Goal: Task Accomplishment & Management: Complete application form

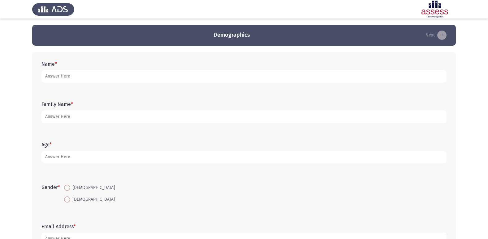
click at [136, 69] on form "Name *" at bounding box center [243, 72] width 405 height 22
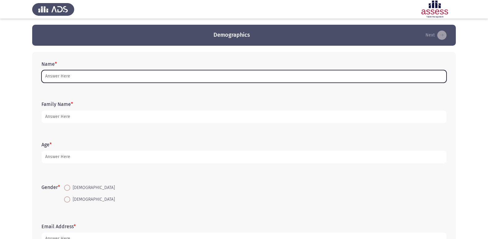
click at [135, 76] on input "Name *" at bounding box center [243, 76] width 405 height 13
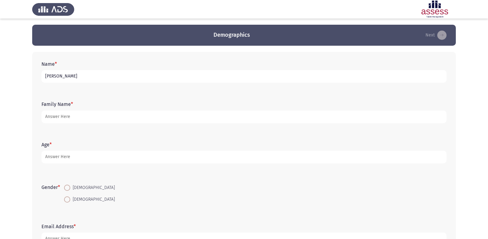
type input "[PERSON_NAME]"
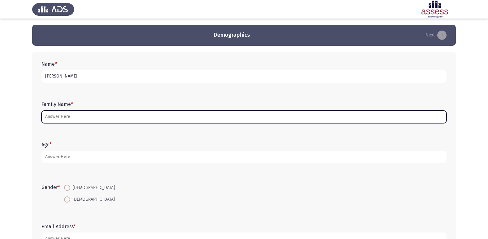
click at [80, 115] on input "Family Name *" at bounding box center [243, 117] width 405 height 13
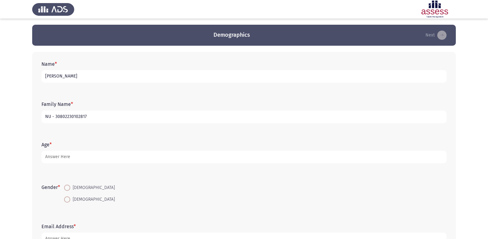
type input "NU - 30802230102817"
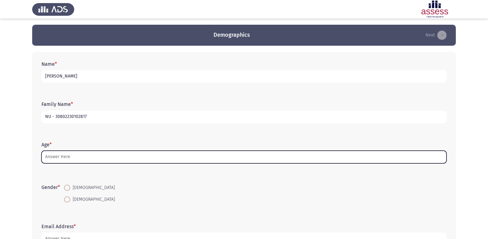
click at [65, 154] on input "Age *" at bounding box center [243, 157] width 405 height 13
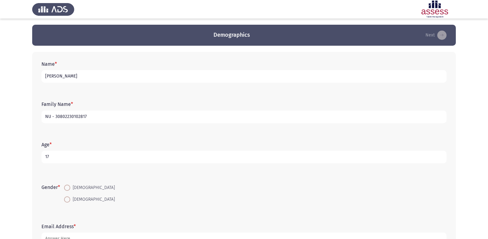
type input "17"
click at [70, 190] on span at bounding box center [67, 188] width 6 height 6
click at [70, 190] on input "[DEMOGRAPHIC_DATA]" at bounding box center [67, 188] width 6 height 6
radio input "true"
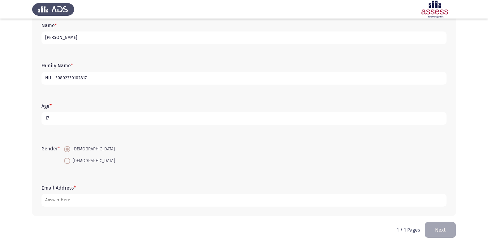
scroll to position [46, 0]
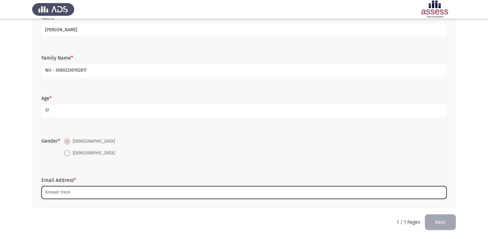
click at [68, 190] on input "Email Address *" at bounding box center [243, 193] width 405 height 13
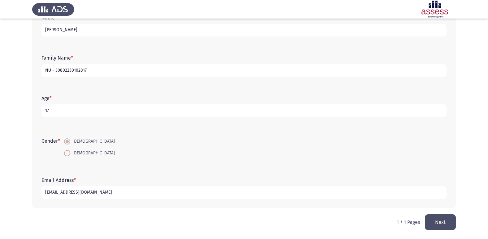
type input "[EMAIL_ADDRESS][DOMAIN_NAME]"
click at [441, 221] on button "Next" at bounding box center [440, 223] width 31 height 16
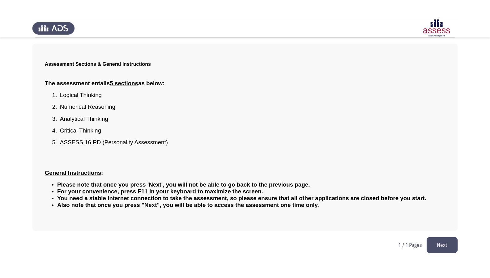
scroll to position [0, 0]
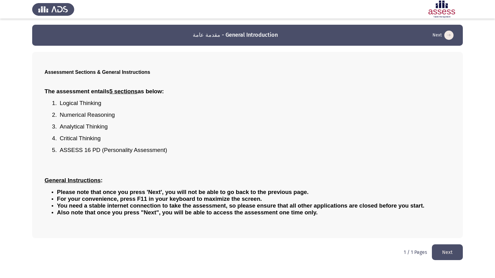
click at [446, 239] on button "Next" at bounding box center [447, 253] width 31 height 16
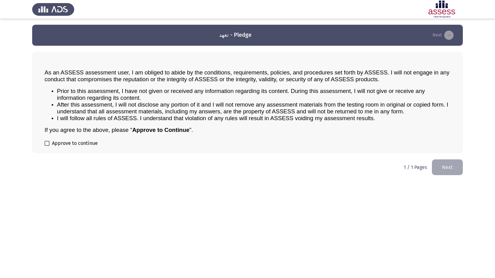
click at [48, 144] on span at bounding box center [47, 143] width 5 height 5
click at [47, 146] on input "Approve to continue" at bounding box center [47, 146] width 0 height 0
checkbox input "true"
click at [452, 172] on button "Next" at bounding box center [447, 168] width 31 height 16
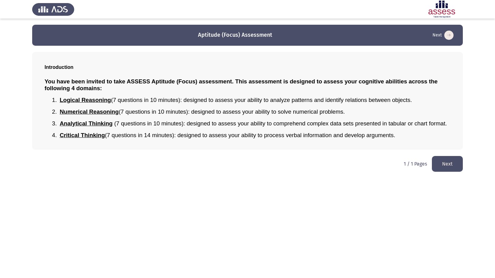
click at [436, 159] on button "Next" at bounding box center [447, 164] width 31 height 16
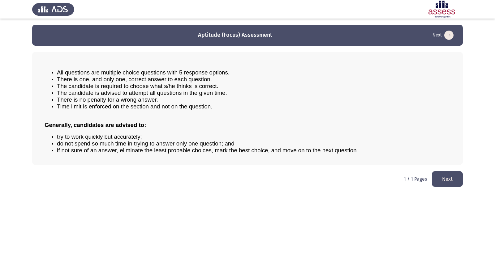
click at [449, 182] on button "Next" at bounding box center [447, 179] width 31 height 16
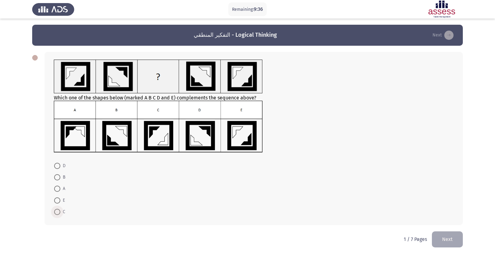
click at [58, 209] on span at bounding box center [57, 212] width 6 height 6
click at [58, 209] on input "C" at bounding box center [57, 212] width 6 height 6
radio input "true"
click at [436, 239] on button "Next" at bounding box center [447, 239] width 31 height 16
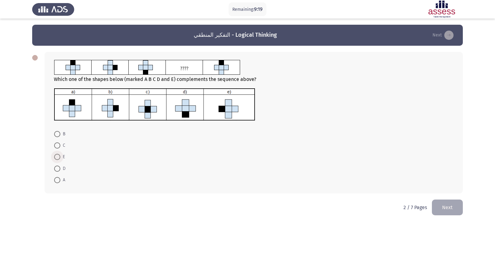
click at [60, 157] on span "E" at bounding box center [62, 156] width 5 height 7
click at [60, 157] on input "E" at bounding box center [57, 157] width 6 height 6
radio input "true"
click at [450, 205] on button "Next" at bounding box center [447, 208] width 31 height 16
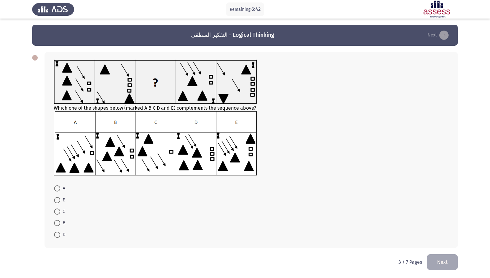
click at [59, 199] on span at bounding box center [57, 200] width 6 height 6
click at [59, 199] on input "E" at bounding box center [57, 200] width 6 height 6
radio input "true"
click at [441, 239] on button "Next" at bounding box center [442, 262] width 31 height 16
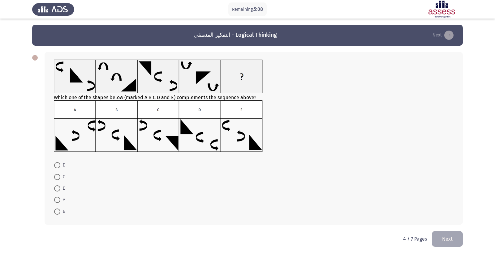
click at [58, 167] on span at bounding box center [57, 165] width 6 height 6
click at [58, 167] on input "D" at bounding box center [57, 165] width 6 height 6
radio input "true"
click at [442, 236] on button "Next" at bounding box center [447, 239] width 31 height 16
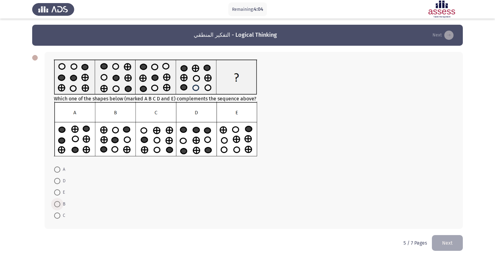
click at [60, 204] on span at bounding box center [57, 204] width 6 height 6
click at [60, 204] on input "B" at bounding box center [57, 204] width 6 height 6
radio input "true"
click at [455, 239] on button "Next" at bounding box center [447, 243] width 31 height 16
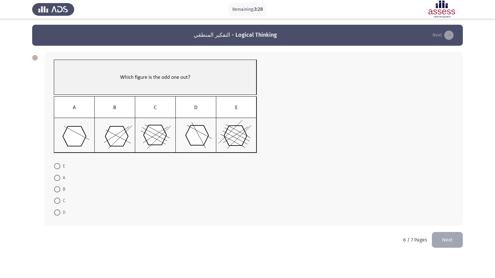
click at [55, 213] on span at bounding box center [57, 213] width 6 height 6
click at [55, 213] on input "D" at bounding box center [57, 213] width 6 height 6
radio input "true"
click at [445, 239] on button "Next" at bounding box center [447, 240] width 31 height 16
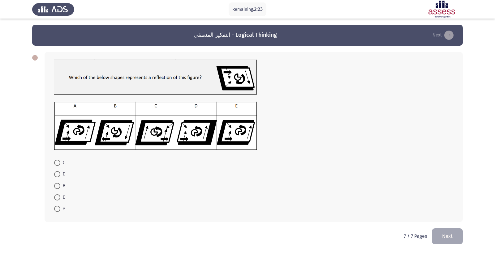
click at [58, 195] on span at bounding box center [57, 198] width 6 height 6
click at [58, 195] on input "E" at bounding box center [57, 198] width 6 height 6
radio input "true"
click at [444, 230] on button "Next" at bounding box center [447, 236] width 31 height 16
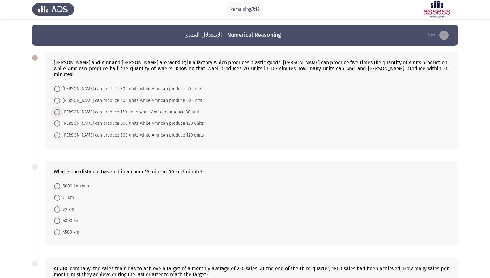
click at [119, 109] on span "[PERSON_NAME] can produce 150 units while Amr can produce 30 units" at bounding box center [130, 112] width 141 height 7
click at [60, 109] on input "[PERSON_NAME] can produce 150 units while Amr can produce 30 units" at bounding box center [57, 112] width 6 height 6
radio input "true"
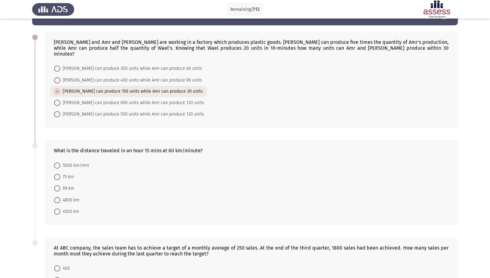
scroll to position [31, 0]
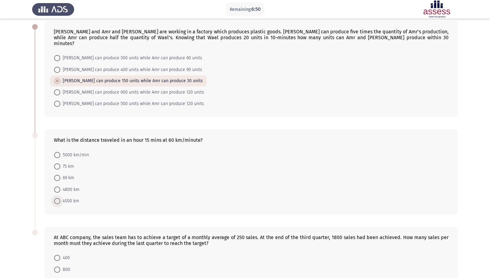
click at [63, 198] on span "4500 km" at bounding box center [69, 201] width 19 height 7
click at [60, 198] on input "4500 km" at bounding box center [57, 201] width 6 height 6
radio input "true"
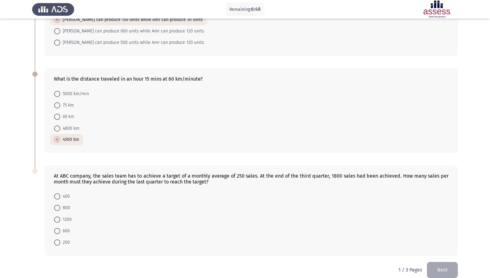
scroll to position [95, 0]
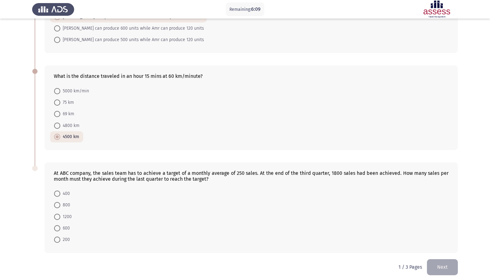
click at [68, 190] on span "400" at bounding box center [65, 193] width 10 height 7
click at [60, 191] on input "400" at bounding box center [57, 194] width 6 height 6
radio input "true"
click at [448, 239] on button "Next" at bounding box center [442, 268] width 31 height 16
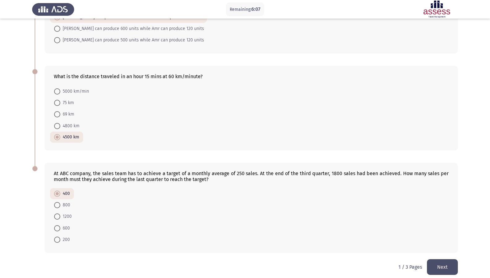
scroll to position [0, 0]
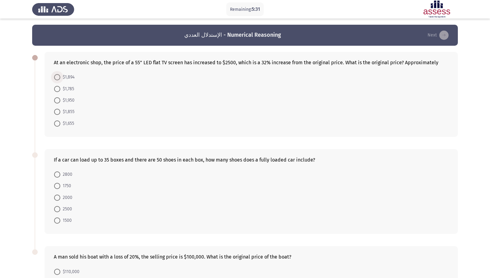
click at [66, 77] on span "$1,894" at bounding box center [67, 77] width 14 height 7
click at [60, 77] on input "$1,894" at bounding box center [57, 77] width 6 height 6
radio input "true"
click at [60, 185] on span at bounding box center [57, 186] width 6 height 6
click at [60, 185] on input "1750" at bounding box center [57, 186] width 6 height 6
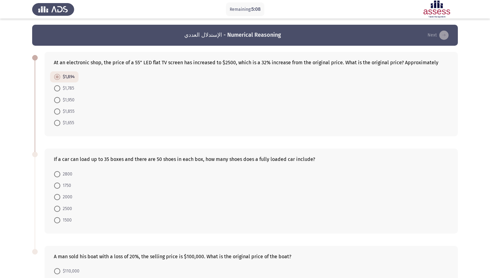
radio input "true"
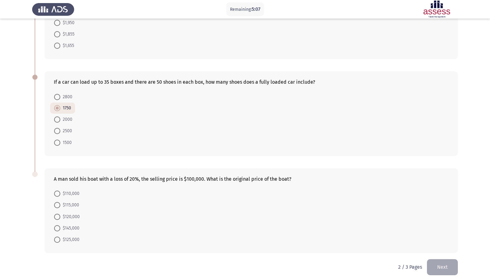
scroll to position [83, 0]
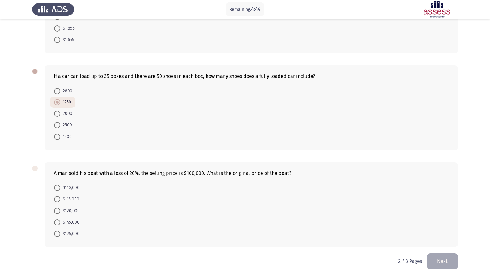
click at [58, 235] on span at bounding box center [57, 234] width 6 height 6
click at [58, 235] on input "$125,000" at bounding box center [57, 234] width 6 height 6
radio input "true"
click at [453, 239] on button "Next" at bounding box center [442, 262] width 31 height 16
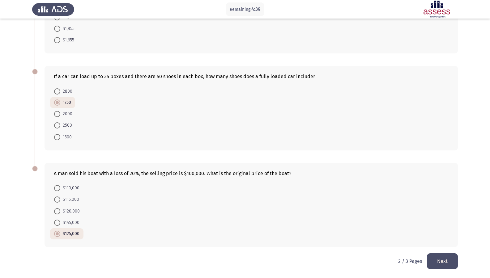
scroll to position [0, 0]
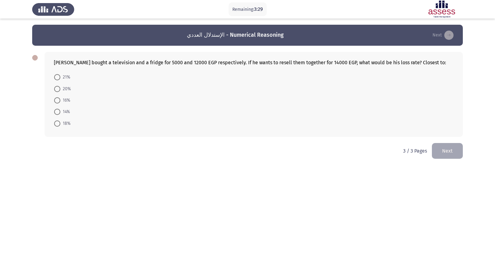
click at [58, 124] on span at bounding box center [57, 124] width 6 height 6
click at [58, 124] on input "18%" at bounding box center [57, 124] width 6 height 6
radio input "true"
click at [450, 154] on button "Next" at bounding box center [447, 151] width 31 height 16
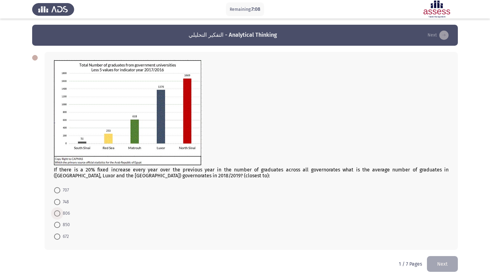
click at [63, 214] on span "806" at bounding box center [65, 213] width 10 height 7
click at [60, 214] on input "806" at bounding box center [57, 214] width 6 height 6
radio input "true"
click at [444, 239] on button "Next" at bounding box center [442, 264] width 31 height 16
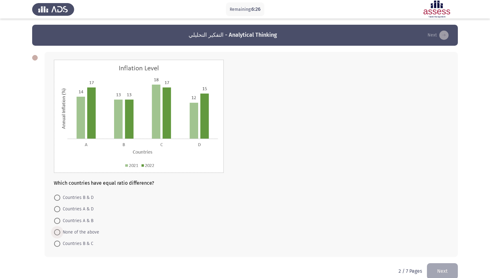
click at [86, 235] on span "None of the above" at bounding box center [79, 232] width 39 height 7
click at [60, 235] on input "None of the above" at bounding box center [57, 233] width 6 height 6
radio input "true"
click at [436, 239] on button "Next" at bounding box center [442, 271] width 31 height 16
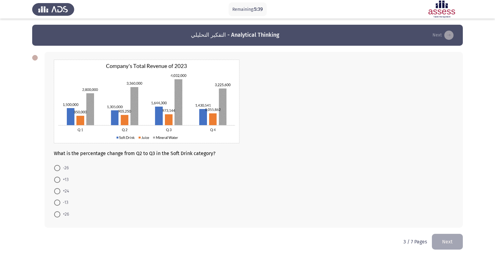
click at [56, 203] on span at bounding box center [57, 203] width 6 height 6
click at [56, 203] on input "-13" at bounding box center [57, 203] width 6 height 6
radio input "true"
click at [59, 211] on span at bounding box center [57, 214] width 6 height 6
click at [59, 211] on input "+26" at bounding box center [57, 214] width 6 height 6
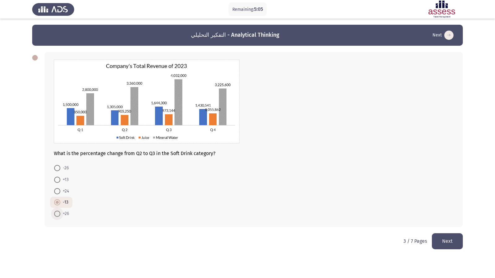
radio input "true"
click at [454, 239] on button "Next" at bounding box center [447, 242] width 31 height 16
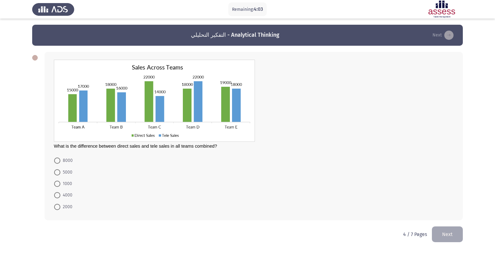
click at [68, 170] on span "5000" at bounding box center [66, 172] width 12 height 7
click at [60, 170] on input "5000" at bounding box center [57, 173] width 6 height 6
radio input "true"
click at [454, 236] on button "Next" at bounding box center [447, 234] width 31 height 16
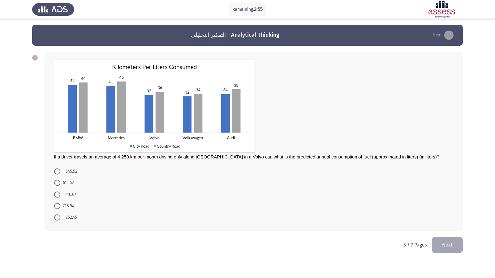
click at [70, 193] on span "1,416.67" at bounding box center [68, 194] width 16 height 7
click at [60, 193] on input "1,416.67" at bounding box center [57, 195] width 6 height 6
radio input "true"
click at [444, 239] on button "Next" at bounding box center [447, 245] width 31 height 16
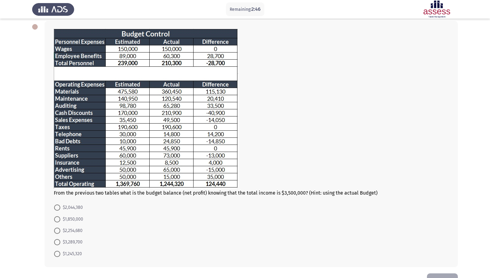
scroll to position [20, 0]
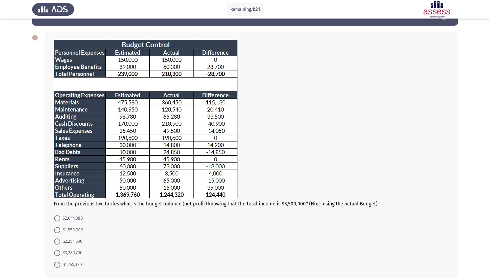
click at [72, 216] on span "$2,044,380" at bounding box center [71, 218] width 23 height 7
click at [60, 216] on input "$2,044,380" at bounding box center [57, 219] width 6 height 6
radio input "true"
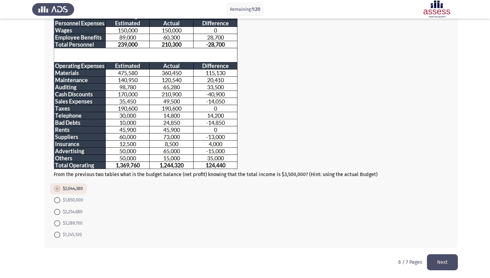
scroll to position [50, 0]
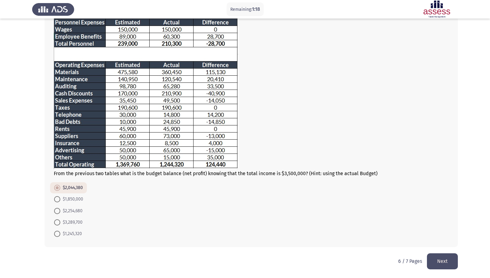
click at [444, 239] on button "Next" at bounding box center [442, 262] width 31 height 16
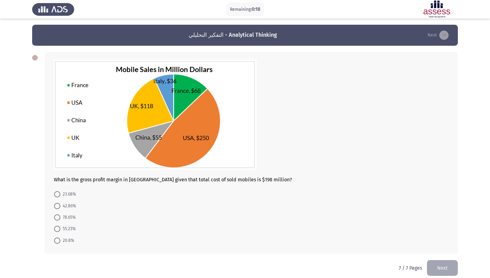
click at [71, 238] on span "20.8%" at bounding box center [67, 240] width 14 height 7
click at [60, 238] on input "20.8%" at bounding box center [57, 241] width 6 height 6
radio input "true"
click at [441, 239] on button "Next" at bounding box center [442, 268] width 31 height 16
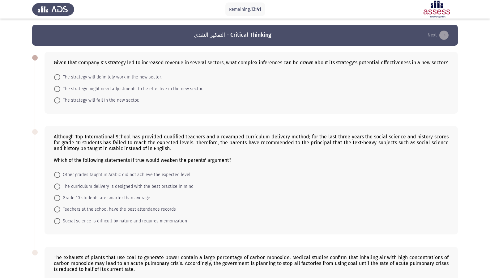
click at [169, 88] on span "The strategy might need adjustments to be effective in the new sector." at bounding box center [131, 88] width 143 height 7
click at [60, 88] on input "The strategy might need adjustments to be effective in the new sector." at bounding box center [57, 89] width 6 height 6
radio input "true"
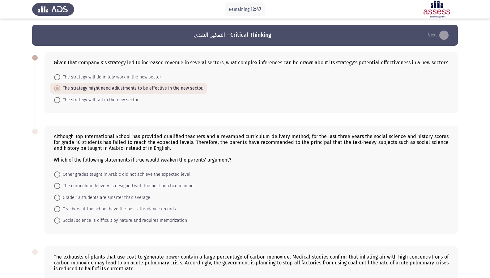
click at [133, 173] on span "Other grades taught in Arabic did not achieve the expected level" at bounding box center [125, 174] width 130 height 7
click at [60, 173] on input "Other grades taught in Arabic did not achieve the expected level" at bounding box center [57, 175] width 6 height 6
radio input "true"
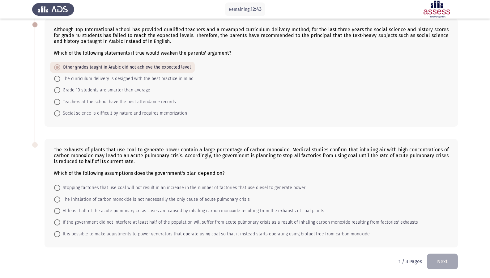
scroll to position [107, 0]
click at [216, 202] on span "The inhalation of carbon monoxide is not necessarily the only cause of acute pu…" at bounding box center [155, 199] width 190 height 7
click at [60, 202] on input "The inhalation of carbon monoxide is not necessarily the only cause of acute pu…" at bounding box center [57, 199] width 6 height 6
radio input "true"
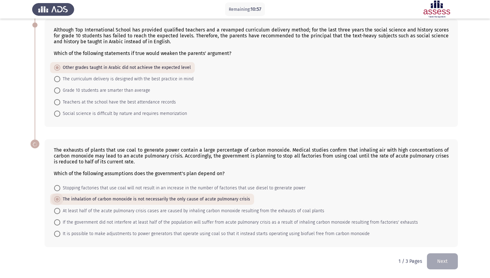
scroll to position [107, 0]
click at [453, 239] on button "Next" at bounding box center [442, 262] width 31 height 16
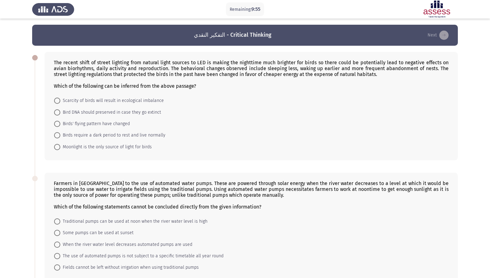
click at [149, 135] on span "Birds require a dark period to rest and live normally" at bounding box center [112, 135] width 105 height 7
click at [60, 135] on input "Birds require a dark period to rest and live normally" at bounding box center [57, 135] width 6 height 6
radio input "true"
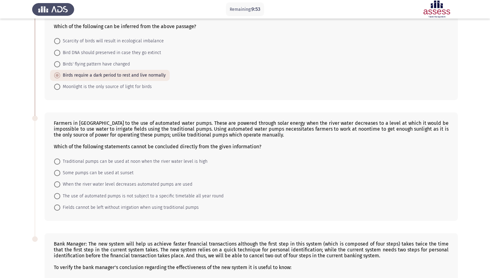
scroll to position [62, 0]
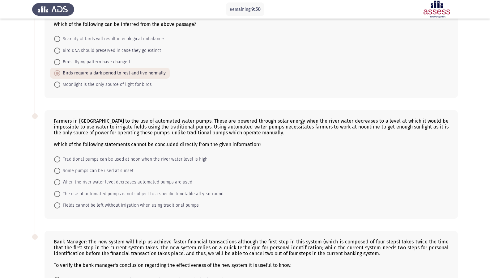
drag, startPoint x: 121, startPoint y: 121, endPoint x: 132, endPoint y: 120, distance: 10.6
click at [132, 120] on div "Farmers in [GEOGRAPHIC_DATA] to the use of automated water pumps. These are pow…" at bounding box center [251, 132] width 395 height 29
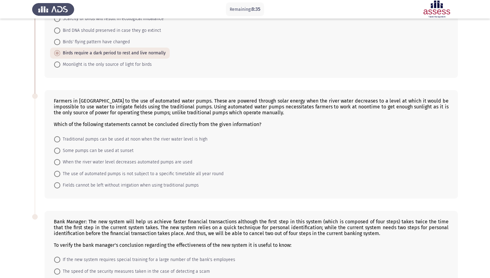
scroll to position [93, 0]
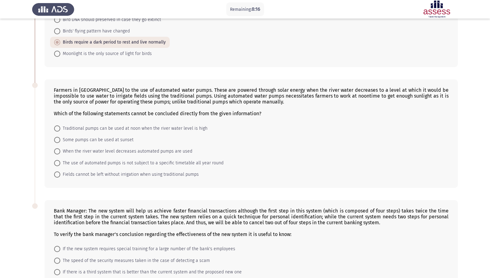
click at [167, 129] on span "Traditional pumps can be used at noon when the river water level is high" at bounding box center [133, 128] width 147 height 7
click at [60, 129] on input "Traditional pumps can be used at noon when the river water level is high" at bounding box center [57, 129] width 6 height 6
radio input "true"
click at [153, 152] on span "When the river water level decreases automated pumps are used" at bounding box center [126, 151] width 132 height 7
click at [60, 152] on input "When the river water level decreases automated pumps are used" at bounding box center [57, 151] width 6 height 6
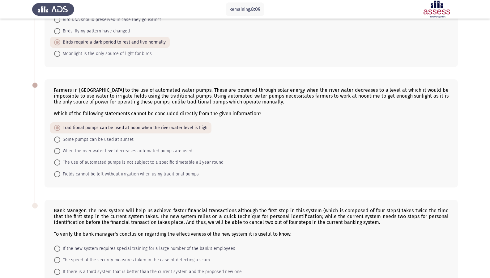
radio input "true"
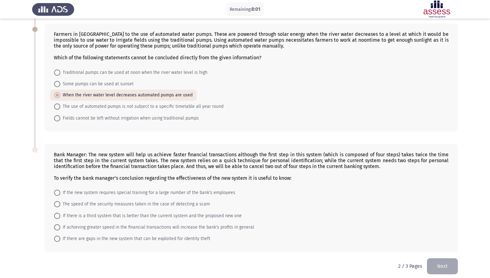
scroll to position [154, 0]
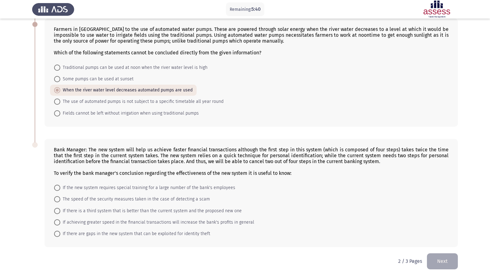
click at [229, 220] on span "If achieving greater speed in the financial transactions will increase the bank…" at bounding box center [157, 222] width 194 height 7
click at [60, 220] on input "If achieving greater speed in the financial transactions will increase the bank…" at bounding box center [57, 223] width 6 height 6
radio input "true"
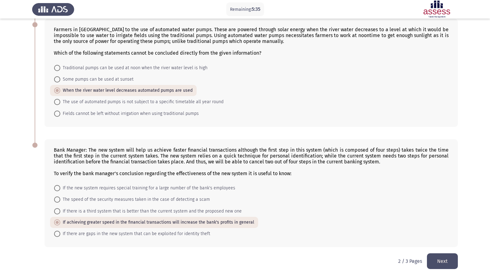
click at [454, 239] on button "Next" at bounding box center [442, 262] width 31 height 16
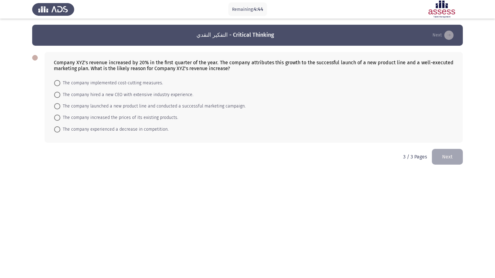
click at [150, 106] on span "The company launched a new product line and conducted a successful marketing ca…" at bounding box center [152, 106] width 185 height 7
click at [60, 106] on input "The company launched a new product line and conducted a successful marketing ca…" at bounding box center [57, 106] width 6 height 6
radio input "true"
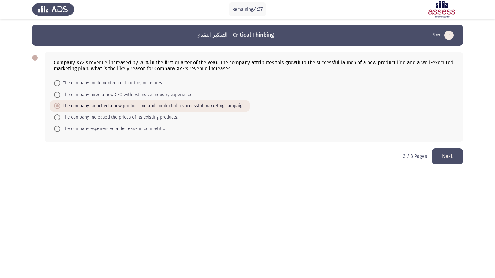
click at [448, 157] on button "Next" at bounding box center [447, 156] width 31 height 16
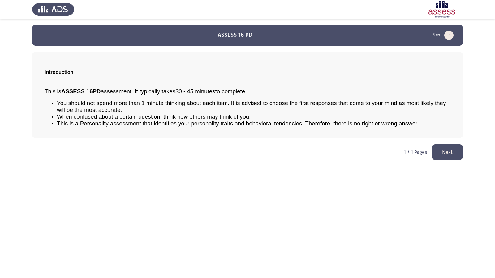
click at [440, 152] on button "Next" at bounding box center [447, 152] width 31 height 16
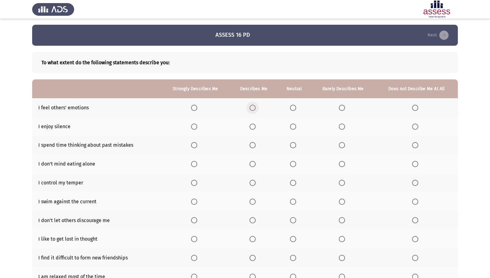
click at [253, 107] on span "Select an option" at bounding box center [253, 108] width 6 height 6
click at [253, 107] on input "Select an option" at bounding box center [253, 108] width 6 height 6
click at [195, 127] on span "Select an option" at bounding box center [194, 127] width 6 height 6
click at [195, 127] on input "Select an option" at bounding box center [194, 127] width 6 height 6
click at [254, 127] on span "Select an option" at bounding box center [253, 127] width 6 height 6
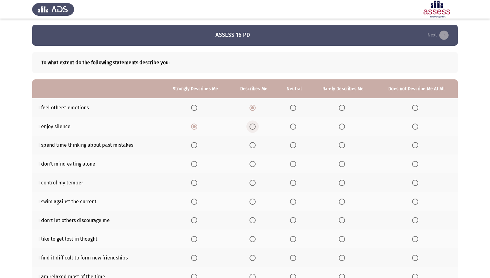
click at [254, 127] on input "Select an option" at bounding box center [253, 127] width 6 height 6
click at [254, 146] on span "Select an option" at bounding box center [253, 145] width 6 height 6
click at [254, 146] on input "Select an option" at bounding box center [253, 145] width 6 height 6
click at [255, 167] on span "Select an option" at bounding box center [253, 164] width 6 height 6
click at [255, 167] on input "Select an option" at bounding box center [253, 164] width 6 height 6
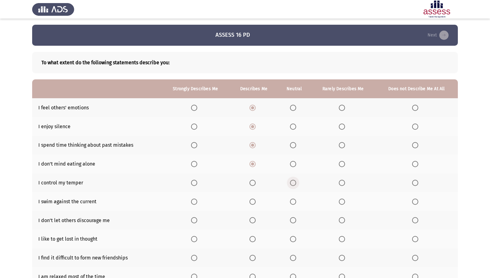
click at [293, 182] on span "Select an option" at bounding box center [293, 183] width 6 height 6
click at [293, 182] on input "Select an option" at bounding box center [293, 183] width 6 height 6
click at [294, 200] on span "Select an option" at bounding box center [293, 202] width 6 height 6
click at [294, 200] on input "Select an option" at bounding box center [293, 202] width 6 height 6
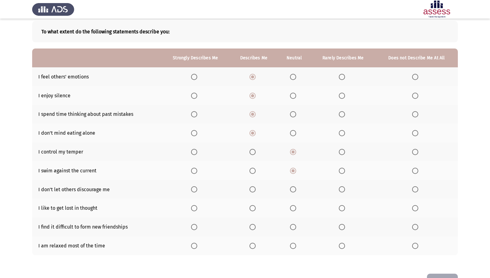
click at [194, 190] on span "Select an option" at bounding box center [194, 190] width 6 height 6
click at [194, 190] on input "Select an option" at bounding box center [194, 190] width 6 height 6
click at [197, 209] on span "Select an option" at bounding box center [194, 208] width 6 height 6
click at [197, 209] on input "Select an option" at bounding box center [194, 208] width 6 height 6
click at [413, 227] on span "Select an option" at bounding box center [415, 227] width 6 height 6
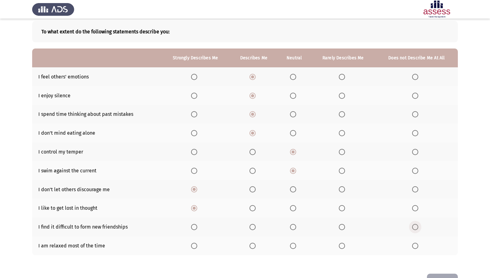
click at [413, 227] on input "Select an option" at bounding box center [415, 227] width 6 height 6
click at [198, 239] on th at bounding box center [195, 246] width 69 height 19
click at [195, 239] on span "Select an option" at bounding box center [194, 246] width 6 height 6
click at [195, 239] on input "Select an option" at bounding box center [194, 246] width 6 height 6
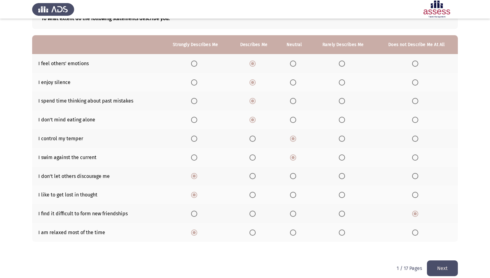
scroll to position [51, 0]
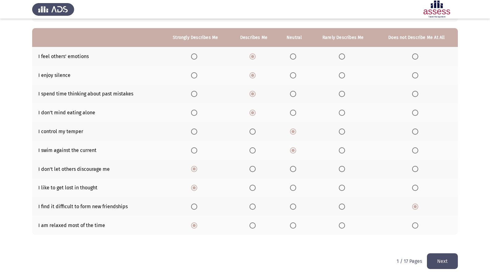
click at [445, 239] on button "Next" at bounding box center [442, 262] width 31 height 16
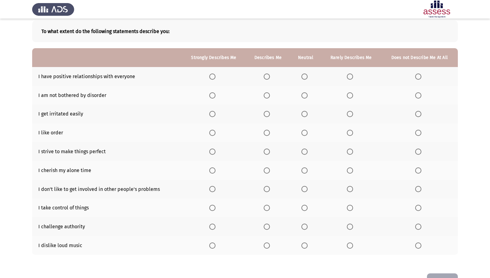
scroll to position [20, 0]
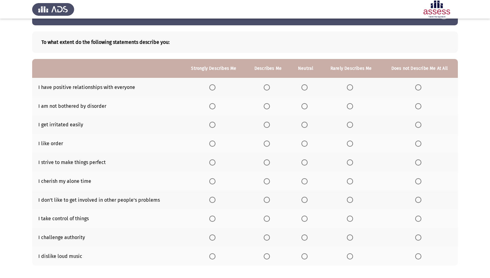
click at [211, 88] on span "Select an option" at bounding box center [212, 87] width 6 height 6
click at [211, 88] on input "Select an option" at bounding box center [212, 87] width 6 height 6
click at [212, 106] on span "Select an option" at bounding box center [212, 106] width 6 height 6
click at [212, 106] on input "Select an option" at bounding box center [212, 106] width 6 height 6
click at [304, 126] on span "Select an option" at bounding box center [305, 125] width 6 height 6
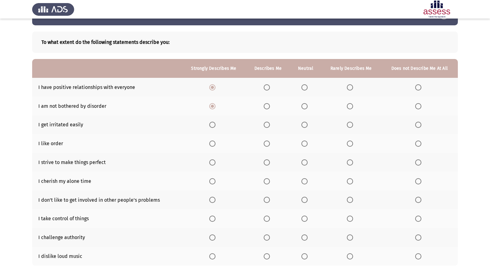
click at [304, 126] on input "Select an option" at bounding box center [305, 125] width 6 height 6
click at [305, 141] on span "Select an option" at bounding box center [305, 144] width 6 height 6
click at [305, 141] on input "Select an option" at bounding box center [305, 144] width 6 height 6
click at [266, 161] on span "Select an option" at bounding box center [267, 163] width 6 height 6
click at [266, 161] on input "Select an option" at bounding box center [267, 163] width 6 height 6
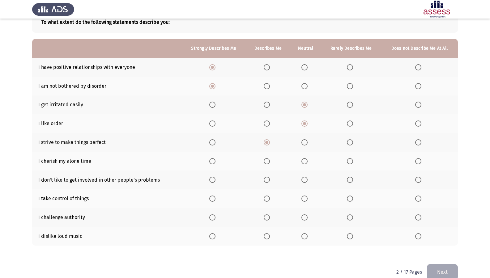
scroll to position [51, 0]
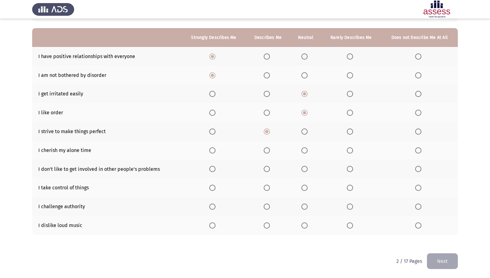
click at [307, 148] on span "Select an option" at bounding box center [305, 151] width 6 height 6
click at [307, 148] on input "Select an option" at bounding box center [305, 151] width 6 height 6
click at [354, 169] on label "Select an option" at bounding box center [351, 169] width 9 height 6
click at [353, 169] on input "Select an option" at bounding box center [350, 169] width 6 height 6
click at [302, 188] on span "Select an option" at bounding box center [305, 188] width 6 height 6
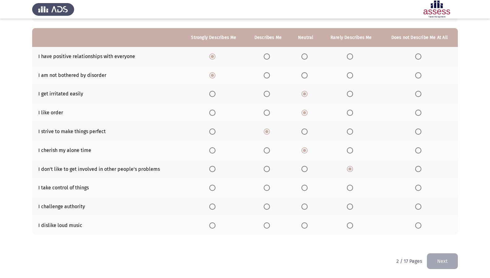
click at [302, 188] on input "Select an option" at bounding box center [305, 188] width 6 height 6
click at [306, 208] on span "Select an option" at bounding box center [305, 207] width 6 height 6
click at [306, 208] on input "Select an option" at bounding box center [305, 207] width 6 height 6
click at [268, 226] on span "Select an option" at bounding box center [267, 226] width 6 height 6
click at [268, 226] on input "Select an option" at bounding box center [267, 226] width 6 height 6
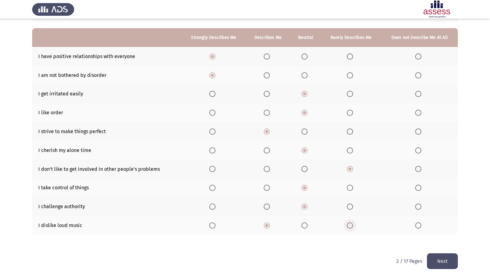
click at [355, 228] on label "Select an option" at bounding box center [351, 226] width 9 height 6
click at [353, 228] on input "Select an option" at bounding box center [350, 226] width 6 height 6
click at [434, 239] on button "Next" at bounding box center [442, 262] width 31 height 16
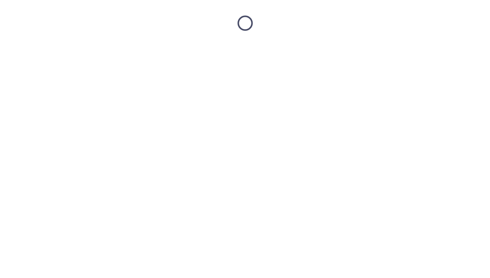
scroll to position [0, 0]
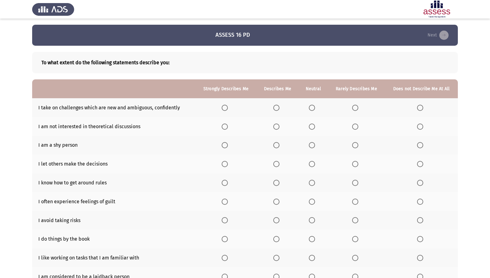
click at [228, 108] on span "Select an option" at bounding box center [225, 108] width 6 height 6
click at [228, 108] on input "Select an option" at bounding box center [225, 108] width 6 height 6
click at [315, 127] on span "Select an option" at bounding box center [312, 127] width 6 height 6
click at [315, 127] on input "Select an option" at bounding box center [312, 127] width 6 height 6
click at [420, 146] on span "Select an option" at bounding box center [420, 145] width 6 height 6
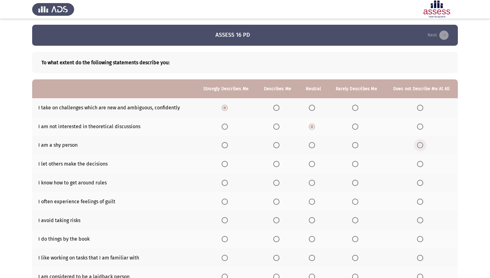
click at [420, 146] on input "Select an option" at bounding box center [420, 145] width 6 height 6
click at [358, 168] on th at bounding box center [356, 164] width 57 height 19
click at [354, 163] on span "Select an option" at bounding box center [355, 164] width 6 height 6
click at [354, 163] on input "Select an option" at bounding box center [355, 164] width 6 height 6
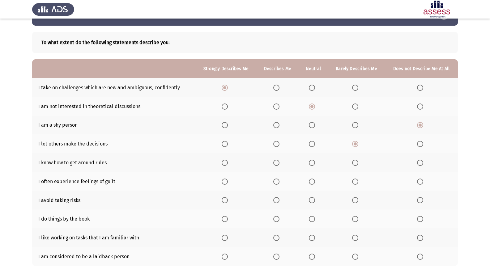
scroll to position [31, 0]
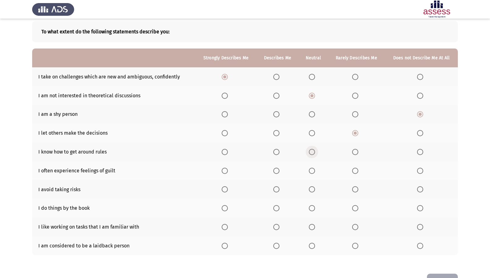
click at [315, 151] on span "Select an option" at bounding box center [312, 152] width 6 height 6
click at [315, 151] on input "Select an option" at bounding box center [312, 152] width 6 height 6
click at [280, 169] on span "Select an option" at bounding box center [276, 171] width 6 height 6
click at [280, 169] on input "Select an option" at bounding box center [276, 171] width 6 height 6
click at [359, 191] on label "Select an option" at bounding box center [356, 190] width 9 height 6
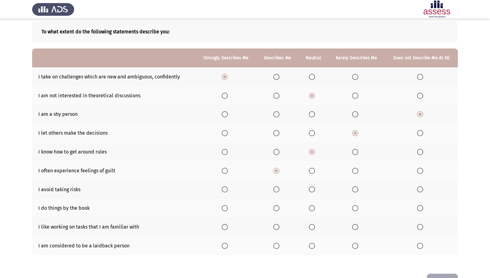
click at [359, 191] on input "Select an option" at bounding box center [355, 190] width 6 height 6
click at [358, 208] on span "Select an option" at bounding box center [355, 208] width 6 height 6
click at [358, 208] on input "Select an option" at bounding box center [355, 208] width 6 height 6
click at [419, 209] on span "Select an option" at bounding box center [420, 208] width 6 height 6
click at [419, 209] on input "Select an option" at bounding box center [420, 208] width 6 height 6
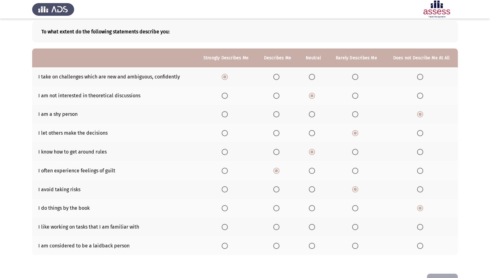
click at [315, 225] on span "Select an option" at bounding box center [312, 227] width 6 height 6
click at [315, 225] on input "Select an option" at bounding box center [312, 227] width 6 height 6
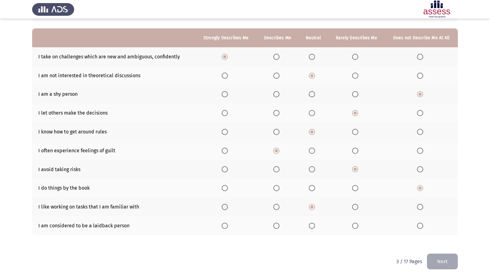
scroll to position [51, 0]
click at [314, 226] on span "Select an option" at bounding box center [312, 226] width 6 height 6
click at [314, 226] on input "Select an option" at bounding box center [312, 226] width 6 height 6
click at [444, 239] on button "Next" at bounding box center [442, 262] width 31 height 16
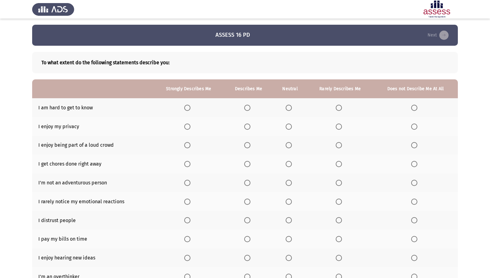
click at [415, 105] on span "Select an option" at bounding box center [414, 108] width 6 height 6
click at [415, 105] on input "Select an option" at bounding box center [414, 108] width 6 height 6
click at [251, 124] on label "Select an option" at bounding box center [248, 127] width 9 height 6
click at [251, 124] on input "Select an option" at bounding box center [247, 127] width 6 height 6
click at [291, 146] on span "Select an option" at bounding box center [289, 145] width 6 height 6
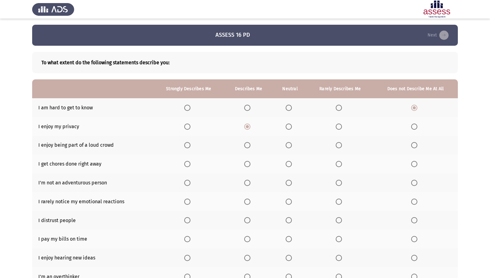
click at [291, 146] on input "Select an option" at bounding box center [289, 145] width 6 height 6
click at [294, 163] on label "Select an option" at bounding box center [290, 164] width 9 height 6
click at [292, 163] on input "Select an option" at bounding box center [289, 164] width 6 height 6
click at [419, 183] on label "Select an option" at bounding box center [415, 183] width 9 height 6
click at [418, 183] on input "Select an option" at bounding box center [414, 183] width 6 height 6
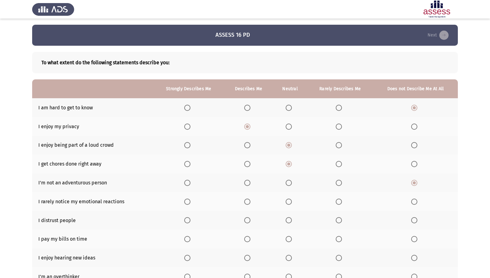
click at [244, 201] on span "Select an option" at bounding box center [247, 202] width 6 height 6
click at [244, 201] on input "Select an option" at bounding box center [247, 202] width 6 height 6
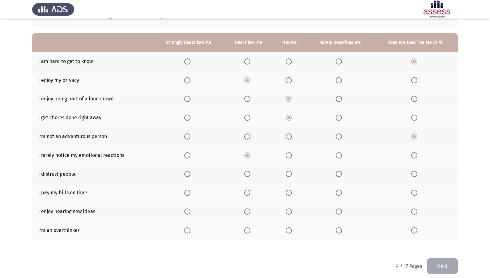
scroll to position [51, 0]
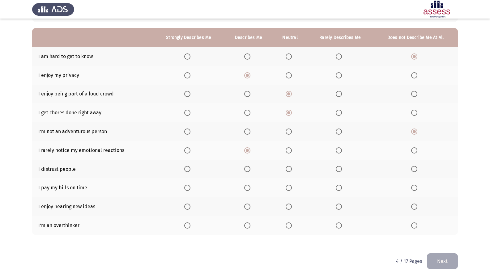
click at [342, 170] on span "Select an option" at bounding box center [339, 169] width 6 height 6
click at [342, 170] on input "Select an option" at bounding box center [339, 169] width 6 height 6
click at [188, 187] on span "Select an option" at bounding box center [187, 188] width 6 height 6
click at [188, 187] on input "Select an option" at bounding box center [187, 188] width 6 height 6
click at [188, 208] on span "Select an option" at bounding box center [187, 207] width 6 height 6
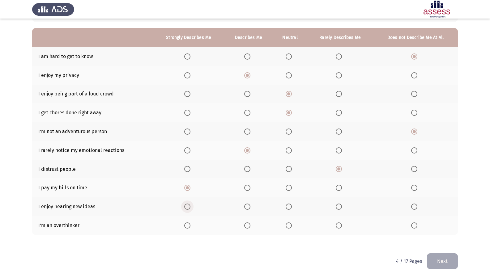
click at [188, 208] on input "Select an option" at bounding box center [187, 207] width 6 height 6
click at [250, 223] on span "Select an option" at bounding box center [247, 226] width 6 height 6
click at [250, 223] on input "Select an option" at bounding box center [247, 226] width 6 height 6
click at [452, 239] on button "Next" at bounding box center [442, 262] width 31 height 16
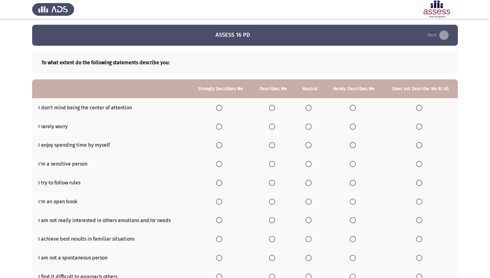
click at [275, 108] on span "Select an option" at bounding box center [272, 108] width 6 height 6
click at [275, 108] on input "Select an option" at bounding box center [272, 108] width 6 height 6
click at [222, 124] on span "Select an option" at bounding box center [219, 127] width 6 height 6
click at [222, 124] on input "Select an option" at bounding box center [219, 127] width 6 height 6
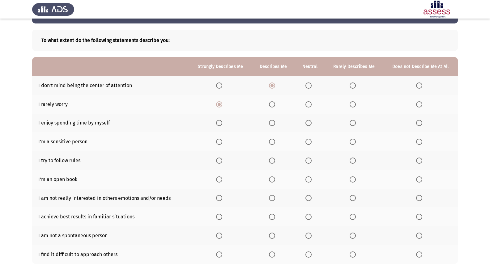
scroll to position [51, 0]
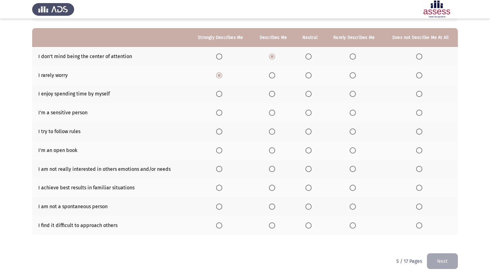
click at [308, 94] on span "Select an option" at bounding box center [309, 94] width 6 height 6
click at [308, 94] on input "Select an option" at bounding box center [309, 94] width 6 height 6
click at [421, 111] on span "Select an option" at bounding box center [419, 113] width 6 height 6
click at [421, 111] on input "Select an option" at bounding box center [419, 113] width 6 height 6
click at [275, 131] on span "Select an option" at bounding box center [272, 132] width 6 height 6
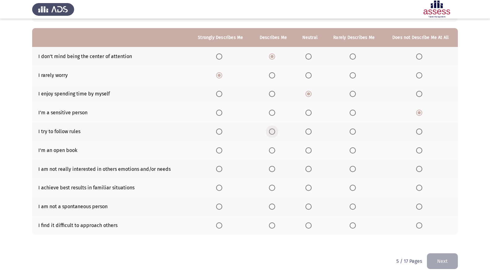
click at [275, 131] on input "Select an option" at bounding box center [272, 132] width 6 height 6
click at [312, 149] on span "Select an option" at bounding box center [309, 151] width 6 height 6
click at [312, 149] on input "Select an option" at bounding box center [309, 151] width 6 height 6
click at [275, 151] on span "Select an option" at bounding box center [272, 151] width 6 height 6
click at [275, 151] on input "Select an option" at bounding box center [272, 151] width 6 height 6
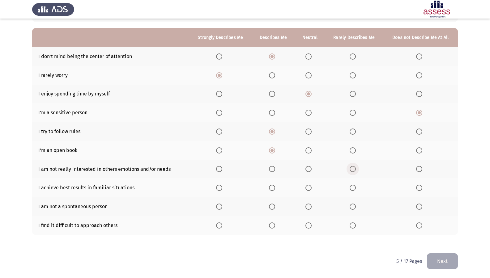
click at [353, 168] on span "Select an option" at bounding box center [353, 169] width 6 height 6
click at [353, 168] on input "Select an option" at bounding box center [353, 169] width 6 height 6
click at [313, 168] on label "Select an option" at bounding box center [310, 169] width 9 height 6
click at [312, 168] on input "Select an option" at bounding box center [309, 169] width 6 height 6
click at [273, 190] on span "Select an option" at bounding box center [272, 188] width 6 height 6
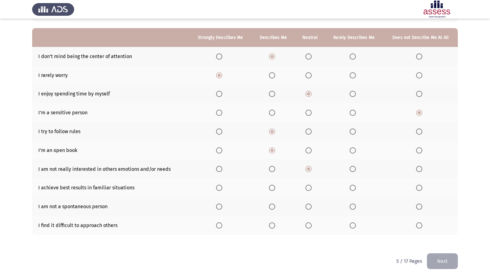
click at [273, 190] on input "Select an option" at bounding box center [272, 188] width 6 height 6
click at [355, 208] on span "Select an option" at bounding box center [353, 207] width 6 height 6
click at [355, 208] on input "Select an option" at bounding box center [353, 207] width 6 height 6
click at [423, 228] on label "Select an option" at bounding box center [420, 226] width 9 height 6
click at [423, 228] on input "Select an option" at bounding box center [419, 226] width 6 height 6
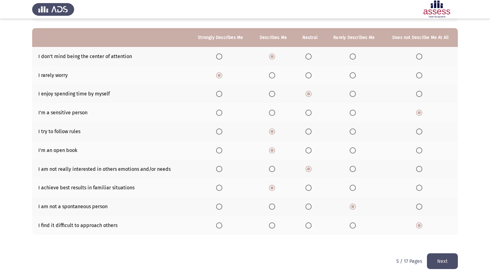
click at [441, 239] on button "Next" at bounding box center [442, 262] width 31 height 16
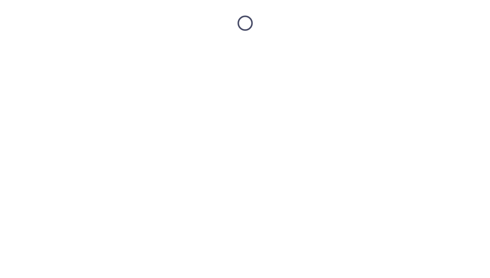
scroll to position [0, 0]
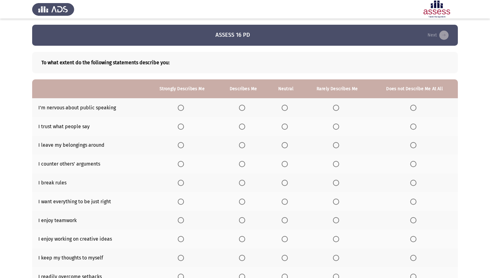
click at [336, 109] on span "Select an option" at bounding box center [336, 108] width 6 height 6
click at [336, 109] on input "Select an option" at bounding box center [336, 108] width 6 height 6
click at [338, 130] on span "Select an option" at bounding box center [336, 127] width 6 height 6
click at [338, 130] on input "Select an option" at bounding box center [336, 127] width 6 height 6
click at [335, 145] on span "Select an option" at bounding box center [336, 145] width 6 height 6
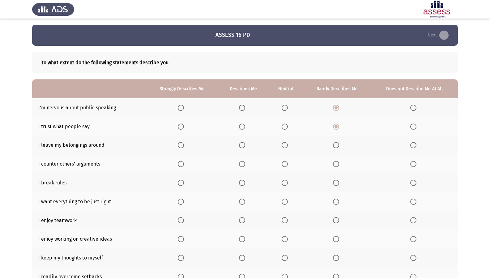
click at [335, 145] on input "Select an option" at bounding box center [336, 145] width 6 height 6
click at [245, 164] on span "Select an option" at bounding box center [242, 164] width 6 height 6
click at [245, 164] on input "Select an option" at bounding box center [242, 164] width 6 height 6
click at [283, 183] on span "Select an option" at bounding box center [285, 183] width 6 height 6
click at [283, 183] on input "Select an option" at bounding box center [285, 183] width 6 height 6
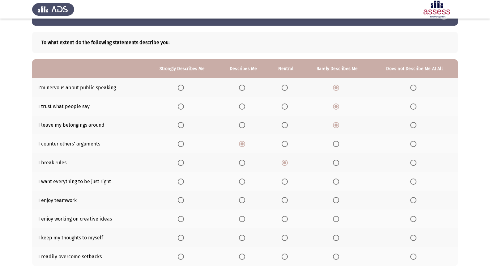
scroll to position [31, 0]
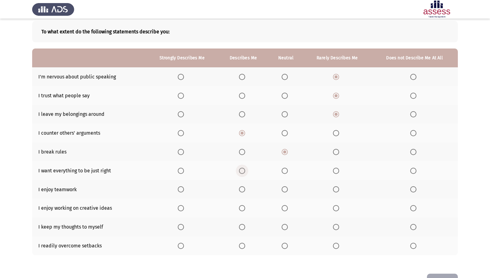
click at [242, 172] on span "Select an option" at bounding box center [242, 171] width 6 height 6
click at [242, 172] on input "Select an option" at bounding box center [242, 171] width 6 height 6
click at [181, 186] on th at bounding box center [182, 189] width 73 height 19
click at [182, 187] on span "Select an option" at bounding box center [181, 190] width 6 height 6
click at [182, 187] on input "Select an option" at bounding box center [181, 190] width 6 height 6
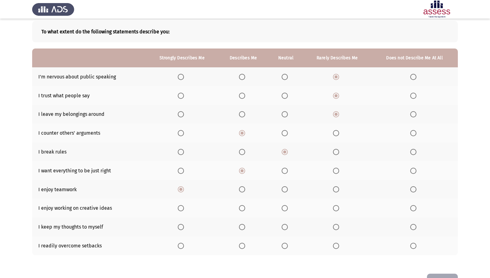
click at [179, 208] on span "Select an option" at bounding box center [181, 208] width 6 height 6
click at [179, 208] on input "Select an option" at bounding box center [181, 208] width 6 height 6
click at [287, 230] on span "Select an option" at bounding box center [285, 227] width 6 height 6
click at [287, 230] on input "Select an option" at bounding box center [285, 227] width 6 height 6
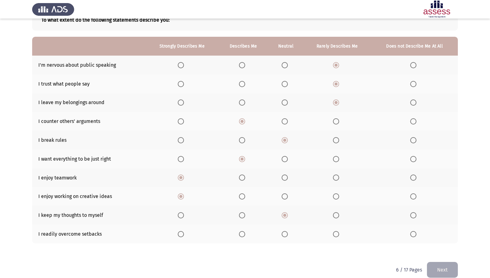
scroll to position [51, 0]
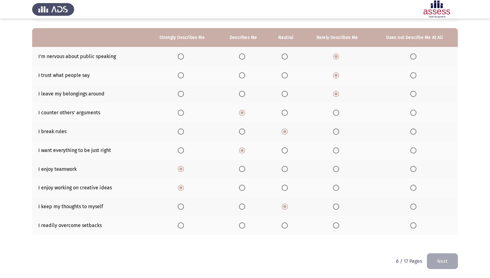
click at [282, 225] on span "Select an option" at bounding box center [285, 226] width 6 height 6
click at [282, 225] on input "Select an option" at bounding box center [285, 226] width 6 height 6
click at [434, 239] on button "Next" at bounding box center [442, 262] width 31 height 16
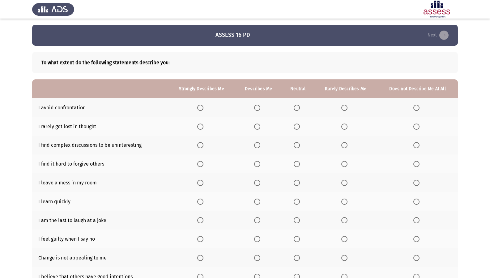
click at [298, 111] on th at bounding box center [298, 107] width 32 height 19
click at [298, 109] on span "Select an option" at bounding box center [297, 108] width 6 height 6
click at [298, 109] on input "Select an option" at bounding box center [297, 108] width 6 height 6
click at [346, 126] on span "Select an option" at bounding box center [344, 127] width 6 height 6
click at [346, 126] on input "Select an option" at bounding box center [344, 127] width 6 height 6
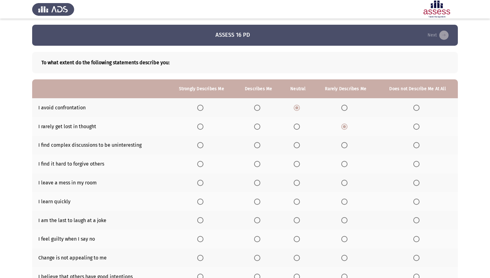
click at [294, 146] on span "Select an option" at bounding box center [297, 145] width 6 height 6
click at [294, 146] on input "Select an option" at bounding box center [297, 145] width 6 height 6
click at [256, 143] on span "Select an option" at bounding box center [257, 145] width 6 height 6
click at [256, 143] on input "Select an option" at bounding box center [257, 145] width 6 height 6
click at [255, 165] on span "Select an option" at bounding box center [257, 164] width 6 height 6
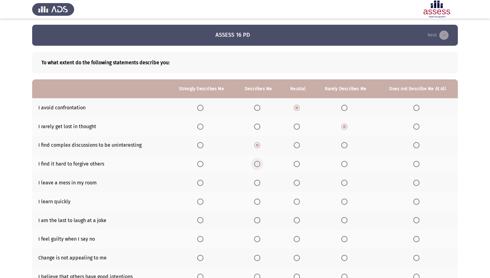
click at [255, 165] on input "Select an option" at bounding box center [257, 164] width 6 height 6
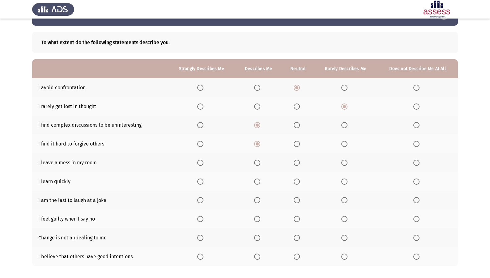
scroll to position [31, 0]
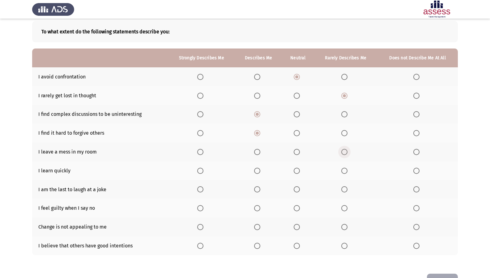
click at [345, 153] on span "Select an option" at bounding box center [344, 152] width 6 height 6
click at [345, 153] on input "Select an option" at bounding box center [344, 152] width 6 height 6
click at [260, 168] on span "Select an option" at bounding box center [257, 171] width 6 height 6
click at [260, 168] on input "Select an option" at bounding box center [257, 171] width 6 height 6
click at [414, 191] on span "Select an option" at bounding box center [417, 190] width 6 height 6
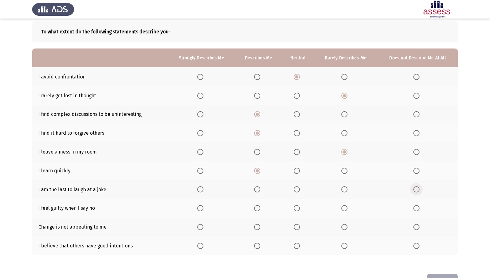
click at [414, 191] on input "Select an option" at bounding box center [417, 190] width 6 height 6
click at [414, 209] on span "Select an option" at bounding box center [417, 208] width 6 height 6
click at [414, 209] on input "Select an option" at bounding box center [417, 208] width 6 height 6
click at [300, 229] on span "Select an option" at bounding box center [297, 227] width 6 height 6
click at [300, 229] on input "Select an option" at bounding box center [297, 227] width 6 height 6
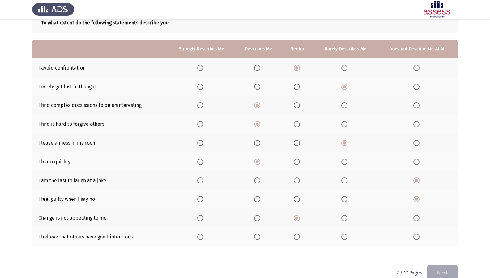
scroll to position [51, 0]
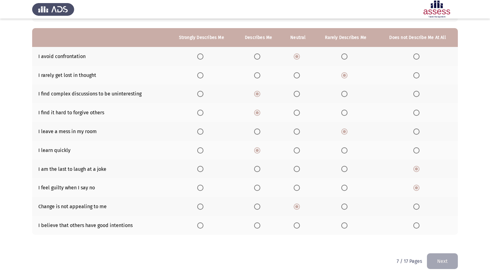
click at [344, 226] on span "Select an option" at bounding box center [344, 226] width 6 height 6
click at [344, 226] on input "Select an option" at bounding box center [344, 226] width 6 height 6
click at [433, 239] on button "Next" at bounding box center [442, 262] width 31 height 16
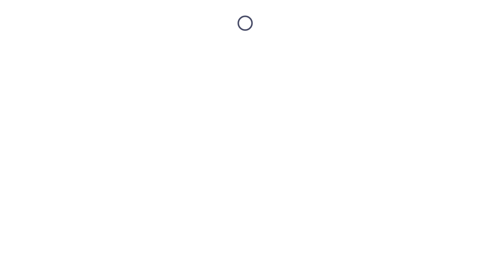
scroll to position [0, 0]
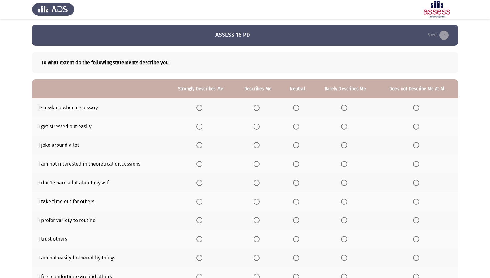
click at [259, 107] on span "Select an option" at bounding box center [257, 108] width 6 height 6
click at [259, 107] on input "Select an option" at bounding box center [257, 108] width 6 height 6
click at [344, 127] on span "Select an option" at bounding box center [344, 127] width 0 height 0
click at [344, 127] on input "Select an option" at bounding box center [344, 127] width 6 height 6
click at [203, 147] on span "Select an option" at bounding box center [199, 145] width 6 height 6
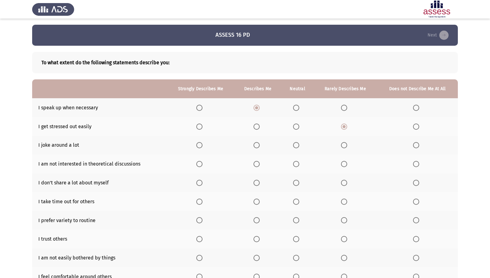
click at [203, 147] on input "Select an option" at bounding box center [199, 145] width 6 height 6
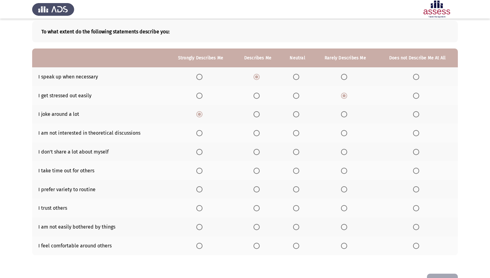
click at [294, 136] on span "Select an option" at bounding box center [296, 133] width 6 height 6
click at [294, 136] on input "Select an option" at bounding box center [296, 133] width 6 height 6
click at [298, 152] on span "Select an option" at bounding box center [296, 152] width 6 height 6
click at [298, 152] on input "Select an option" at bounding box center [296, 152] width 6 height 6
click at [295, 170] on span "Select an option" at bounding box center [296, 171] width 6 height 6
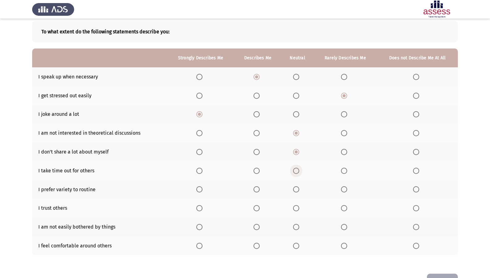
click at [295, 170] on input "Select an option" at bounding box center [296, 171] width 6 height 6
click at [203, 187] on span "Select an option" at bounding box center [199, 190] width 6 height 6
click at [203, 187] on input "Select an option" at bounding box center [199, 190] width 6 height 6
click at [298, 208] on span "Select an option" at bounding box center [296, 208] width 6 height 6
click at [298, 208] on input "Select an option" at bounding box center [296, 208] width 6 height 6
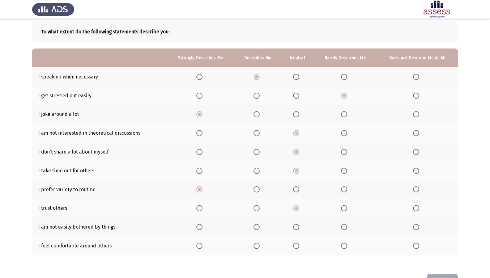
click at [261, 227] on label "Select an option" at bounding box center [258, 227] width 9 height 6
click at [260, 227] on input "Select an option" at bounding box center [257, 227] width 6 height 6
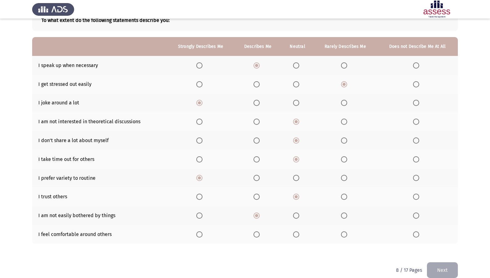
scroll to position [51, 0]
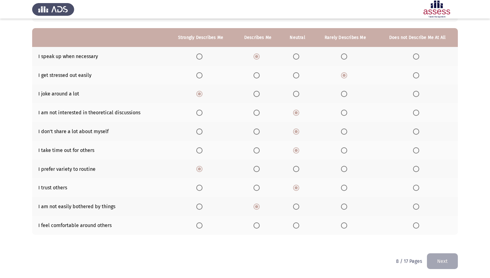
click at [300, 226] on label "Select an option" at bounding box center [297, 226] width 9 height 6
click at [299, 226] on input "Select an option" at bounding box center [296, 226] width 6 height 6
click at [446, 239] on button "Next" at bounding box center [442, 262] width 31 height 16
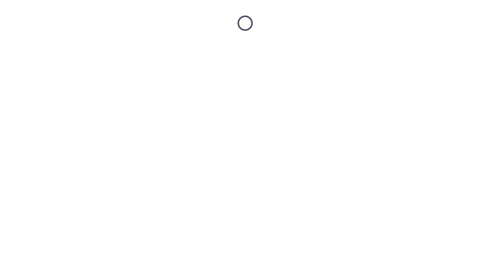
scroll to position [0, 0]
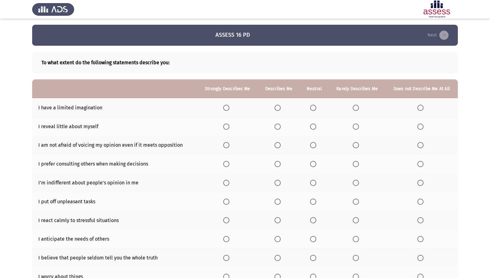
click at [356, 108] on span "Select an option" at bounding box center [356, 108] width 6 height 6
click at [356, 108] on input "Select an option" at bounding box center [356, 108] width 6 height 6
click at [313, 126] on span "Select an option" at bounding box center [313, 127] width 6 height 6
click at [313, 126] on input "Select an option" at bounding box center [313, 127] width 6 height 6
click at [281, 144] on span "Select an option" at bounding box center [278, 145] width 6 height 6
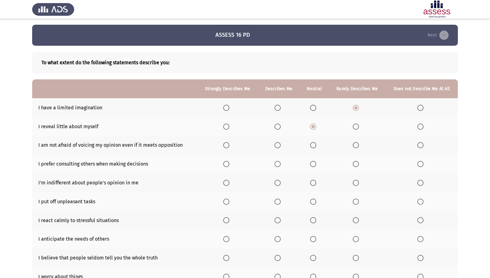
click at [281, 144] on input "Select an option" at bounding box center [278, 145] width 6 height 6
click at [225, 143] on span "Select an option" at bounding box center [226, 145] width 6 height 6
click at [225, 143] on input "Select an option" at bounding box center [226, 145] width 6 height 6
click at [281, 166] on span "Select an option" at bounding box center [278, 164] width 6 height 6
click at [281, 166] on input "Select an option" at bounding box center [278, 164] width 6 height 6
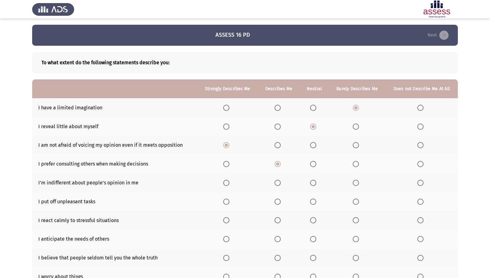
click at [312, 184] on span "Select an option" at bounding box center [313, 183] width 6 height 6
click at [312, 184] on input "Select an option" at bounding box center [313, 183] width 6 height 6
click at [421, 204] on span "Select an option" at bounding box center [421, 202] width 6 height 6
click at [421, 204] on input "Select an option" at bounding box center [421, 202] width 6 height 6
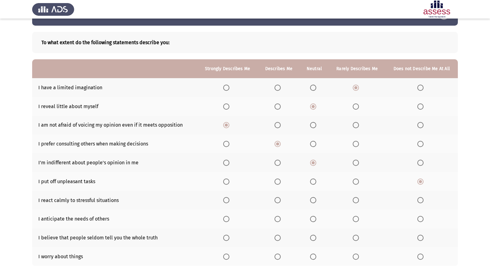
scroll to position [31, 0]
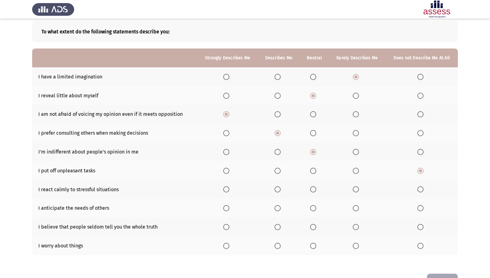
click at [219, 187] on th at bounding box center [227, 189] width 61 height 19
click at [227, 190] on span "Select an option" at bounding box center [226, 190] width 6 height 6
click at [227, 190] on input "Select an option" at bounding box center [226, 190] width 6 height 6
click at [362, 208] on label "Select an option" at bounding box center [357, 208] width 9 height 6
click at [359, 208] on input "Select an option" at bounding box center [356, 208] width 6 height 6
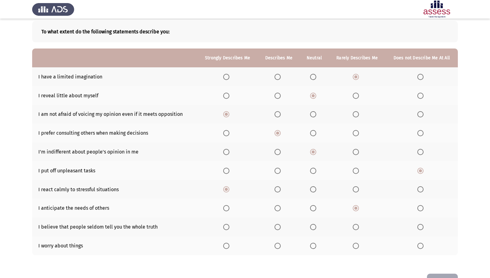
click at [418, 210] on span "Select an option" at bounding box center [421, 208] width 6 height 6
click at [418, 210] on input "Select an option" at bounding box center [421, 208] width 6 height 6
click at [277, 226] on span "Select an option" at bounding box center [278, 227] width 6 height 6
click at [277, 226] on input "Select an option" at bounding box center [278, 227] width 6 height 6
click at [358, 239] on span "Select an option" at bounding box center [356, 246] width 6 height 6
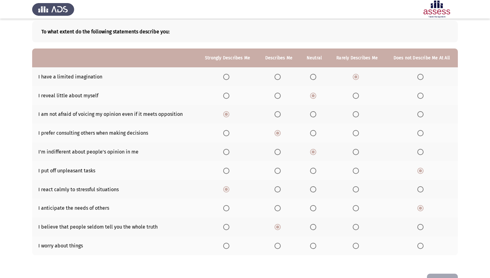
click at [358, 239] on input "Select an option" at bounding box center [356, 246] width 6 height 6
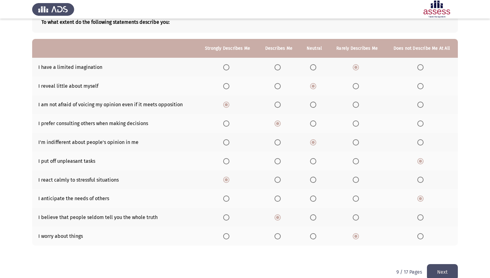
scroll to position [51, 0]
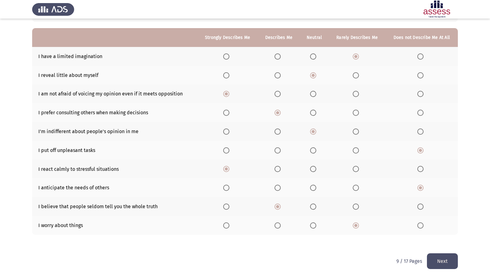
click at [443, 239] on button "Next" at bounding box center [442, 262] width 31 height 16
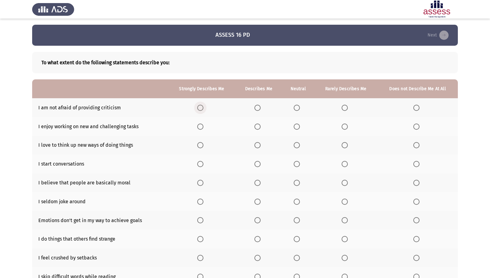
click at [202, 107] on span "Select an option" at bounding box center [200, 108] width 6 height 6
click at [202, 107] on input "Select an option" at bounding box center [200, 108] width 6 height 6
click at [202, 126] on span "Select an option" at bounding box center [200, 127] width 6 height 6
click at [202, 126] on input "Select an option" at bounding box center [200, 127] width 6 height 6
click at [200, 145] on span "Select an option" at bounding box center [200, 145] width 6 height 6
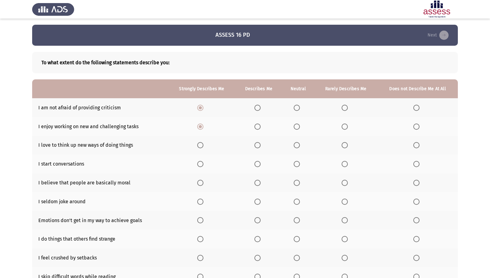
click at [200, 145] on input "Select an option" at bounding box center [200, 145] width 6 height 6
click at [200, 164] on span "Select an option" at bounding box center [200, 164] width 0 height 0
click at [201, 164] on input "Select an option" at bounding box center [200, 164] width 6 height 6
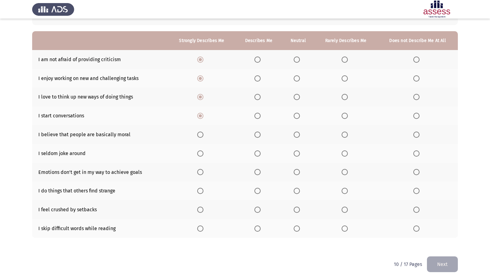
scroll to position [51, 0]
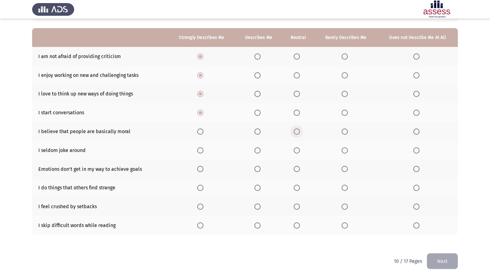
click at [296, 131] on span "Select an option" at bounding box center [297, 132] width 6 height 6
click at [296, 131] on input "Select an option" at bounding box center [297, 132] width 6 height 6
click at [257, 152] on span "Select an option" at bounding box center [258, 151] width 6 height 6
click at [257, 152] on input "Select an option" at bounding box center [258, 151] width 6 height 6
click at [204, 171] on span "Select an option" at bounding box center [200, 169] width 6 height 6
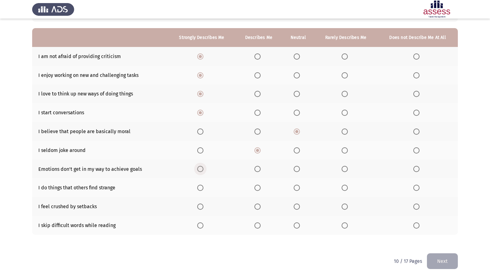
click at [204, 171] on input "Select an option" at bounding box center [200, 169] width 6 height 6
click at [257, 188] on span "Select an option" at bounding box center [258, 188] width 6 height 6
click at [257, 188] on input "Select an option" at bounding box center [258, 188] width 6 height 6
click at [300, 190] on span "Select an option" at bounding box center [297, 188] width 6 height 6
click at [300, 190] on input "Select an option" at bounding box center [297, 188] width 6 height 6
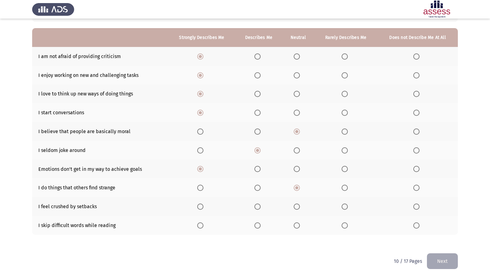
click at [301, 204] on label "Select an option" at bounding box center [298, 207] width 9 height 6
click at [300, 204] on input "Select an option" at bounding box center [297, 207] width 6 height 6
click at [260, 227] on span "Select an option" at bounding box center [258, 226] width 6 height 6
click at [260, 227] on input "Select an option" at bounding box center [258, 226] width 6 height 6
click at [302, 227] on label "Select an option" at bounding box center [298, 226] width 9 height 6
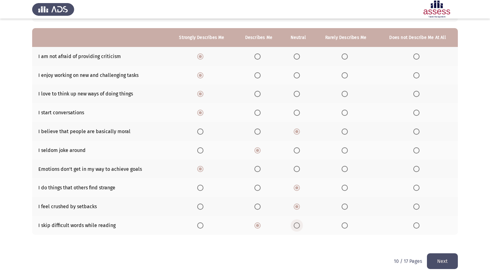
click at [300, 227] on input "Select an option" at bounding box center [297, 226] width 6 height 6
click at [453, 239] on button "Next" at bounding box center [442, 262] width 31 height 16
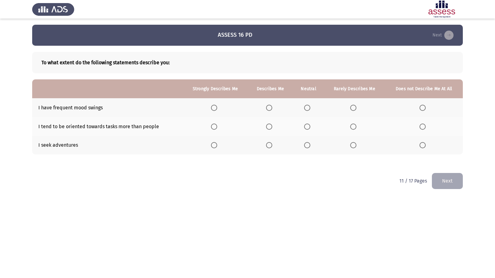
click at [354, 107] on span "Select an option" at bounding box center [353, 108] width 6 height 6
click at [354, 107] on input "Select an option" at bounding box center [353, 108] width 6 height 6
click at [352, 124] on span "Select an option" at bounding box center [353, 127] width 6 height 6
click at [352, 124] on input "Select an option" at bounding box center [353, 127] width 6 height 6
click at [216, 144] on span "Select an option" at bounding box center [214, 145] width 6 height 6
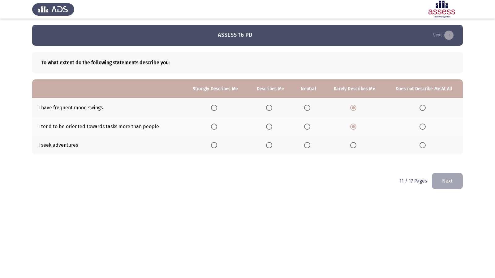
click at [216, 144] on input "Select an option" at bounding box center [214, 145] width 6 height 6
click at [449, 183] on button "Next" at bounding box center [447, 181] width 31 height 16
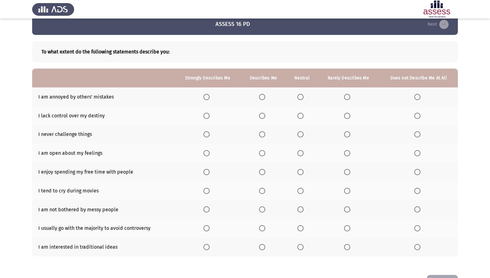
scroll to position [2, 0]
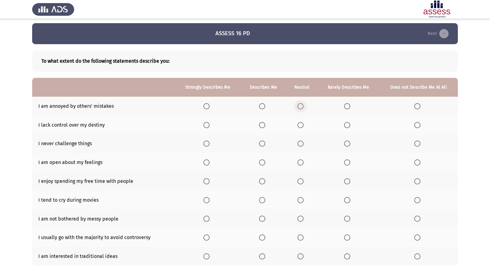
click at [304, 105] on span "Select an option" at bounding box center [301, 106] width 6 height 6
click at [304, 105] on input "Select an option" at bounding box center [301, 106] width 6 height 6
click at [300, 127] on span "Select an option" at bounding box center [301, 125] width 6 height 6
click at [300, 127] on input "Select an option" at bounding box center [301, 125] width 6 height 6
click at [347, 144] on span "Select an option" at bounding box center [347, 144] width 6 height 6
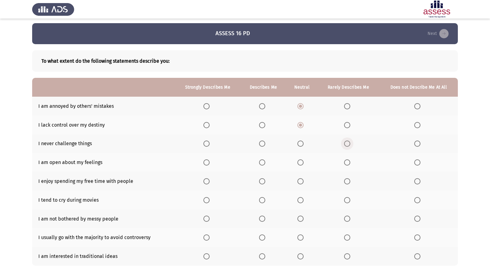
click at [347, 144] on input "Select an option" at bounding box center [347, 144] width 6 height 6
click at [264, 162] on span "Select an option" at bounding box center [262, 163] width 6 height 6
click at [264, 162] on input "Select an option" at bounding box center [262, 163] width 6 height 6
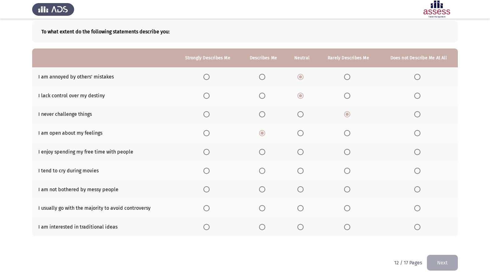
scroll to position [32, 0]
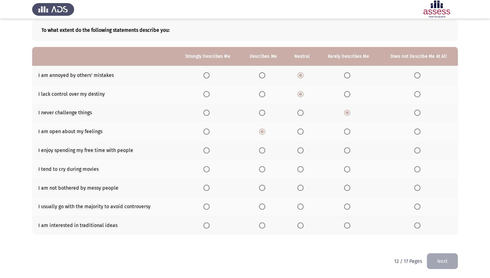
click at [262, 150] on span "Select an option" at bounding box center [262, 151] width 6 height 6
click at [262, 150] on input "Select an option" at bounding box center [262, 151] width 6 height 6
click at [205, 165] on th at bounding box center [208, 169] width 66 height 19
click at [206, 169] on span "Select an option" at bounding box center [207, 169] width 6 height 6
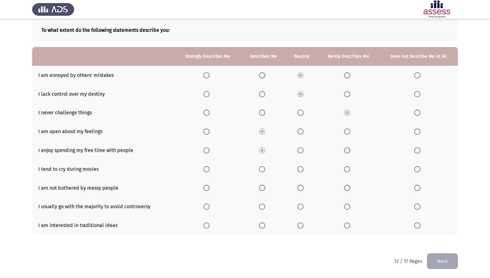
click at [206, 169] on input "Select an option" at bounding box center [207, 169] width 6 height 6
click at [347, 186] on span "Select an option" at bounding box center [347, 188] width 6 height 6
click at [347, 186] on input "Select an option" at bounding box center [347, 188] width 6 height 6
click at [346, 207] on span "Select an option" at bounding box center [347, 207] width 6 height 6
click at [346, 207] on input "Select an option" at bounding box center [347, 207] width 6 height 6
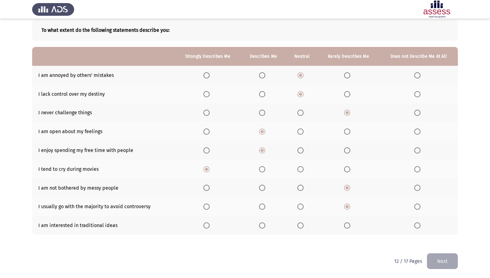
click at [416, 205] on span "Select an option" at bounding box center [417, 207] width 6 height 6
click at [416, 205] on input "Select an option" at bounding box center [417, 207] width 6 height 6
click at [348, 225] on span "Select an option" at bounding box center [347, 226] width 6 height 6
click at [348, 225] on input "Select an option" at bounding box center [347, 226] width 6 height 6
click at [440, 239] on button "Next" at bounding box center [442, 262] width 31 height 16
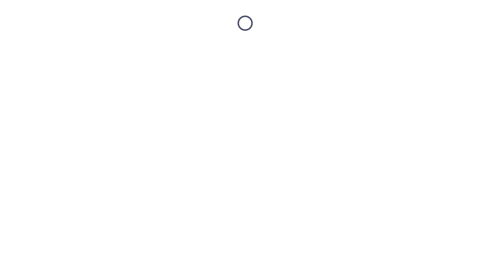
scroll to position [0, 0]
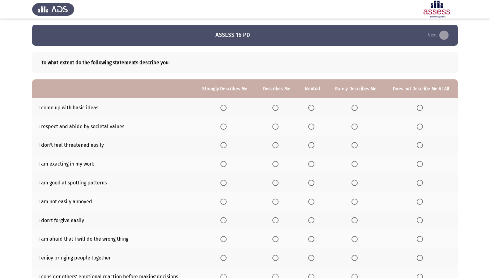
click at [359, 110] on label "Select an option" at bounding box center [356, 108] width 9 height 6
click at [358, 110] on input "Select an option" at bounding box center [355, 108] width 6 height 6
click at [314, 125] on span "Select an option" at bounding box center [311, 127] width 6 height 6
click at [314, 125] on input "Select an option" at bounding box center [311, 127] width 6 height 6
click at [274, 144] on span "Select an option" at bounding box center [276, 145] width 6 height 6
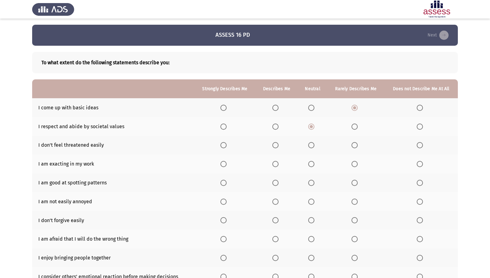
click at [274, 144] on input "Select an option" at bounding box center [276, 145] width 6 height 6
click at [276, 164] on span "Select an option" at bounding box center [276, 164] width 0 height 0
click at [276, 164] on input "Select an option" at bounding box center [276, 164] width 6 height 6
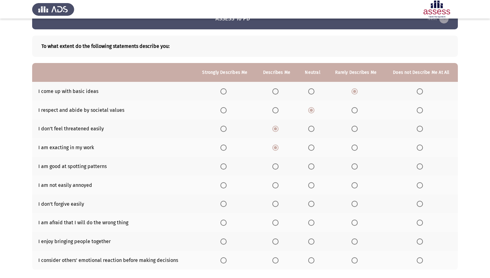
scroll to position [31, 0]
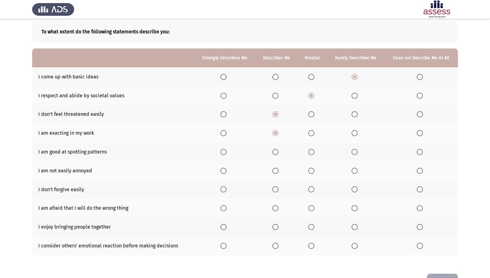
click at [226, 149] on span "Select an option" at bounding box center [224, 152] width 6 height 6
click at [226, 149] on input "Select an option" at bounding box center [224, 152] width 6 height 6
click at [222, 169] on span "Select an option" at bounding box center [224, 171] width 6 height 6
click at [222, 169] on input "Select an option" at bounding box center [224, 171] width 6 height 6
click at [224, 191] on span "Select an option" at bounding box center [224, 190] width 6 height 6
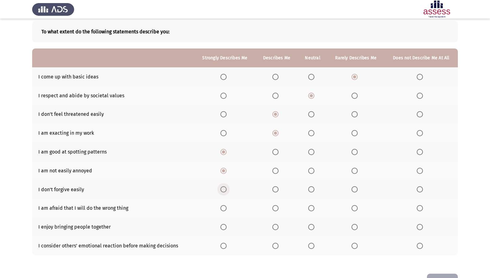
click at [224, 191] on input "Select an option" at bounding box center [224, 190] width 6 height 6
click at [279, 188] on span "Select an option" at bounding box center [276, 190] width 6 height 6
click at [279, 188] on input "Select an option" at bounding box center [276, 190] width 6 height 6
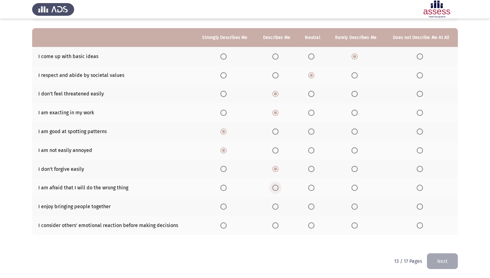
click at [279, 186] on span "Select an option" at bounding box center [276, 188] width 6 height 6
click at [279, 186] on input "Select an option" at bounding box center [276, 188] width 6 height 6
click at [311, 190] on span "Select an option" at bounding box center [311, 188] width 6 height 6
click at [311, 190] on input "Select an option" at bounding box center [311, 188] width 6 height 6
click at [272, 206] on th at bounding box center [277, 206] width 42 height 19
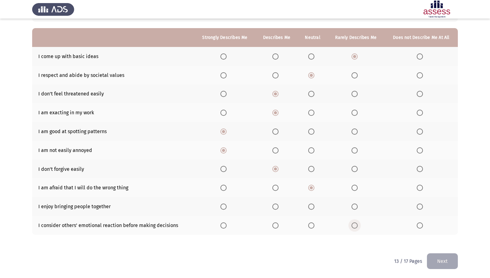
click at [357, 227] on span "Select an option" at bounding box center [355, 226] width 6 height 6
click at [357, 227] on input "Select an option" at bounding box center [355, 226] width 6 height 6
click at [281, 205] on label "Select an option" at bounding box center [277, 207] width 9 height 6
click at [279, 205] on input "Select an option" at bounding box center [276, 207] width 6 height 6
click at [450, 239] on button "Next" at bounding box center [442, 262] width 31 height 16
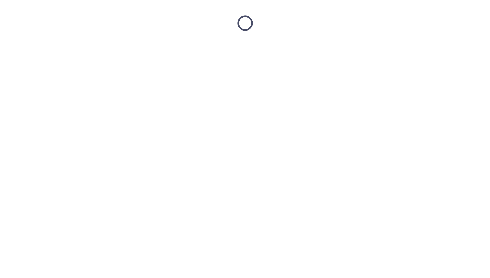
scroll to position [0, 0]
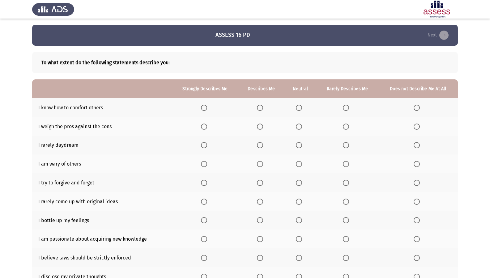
click at [304, 109] on label "Select an option" at bounding box center [300, 108] width 9 height 6
click at [302, 109] on input "Select an option" at bounding box center [299, 108] width 6 height 6
click at [262, 130] on span "Select an option" at bounding box center [260, 127] width 6 height 6
click at [262, 130] on input "Select an option" at bounding box center [260, 127] width 6 height 6
click at [349, 145] on span "Select an option" at bounding box center [346, 145] width 6 height 6
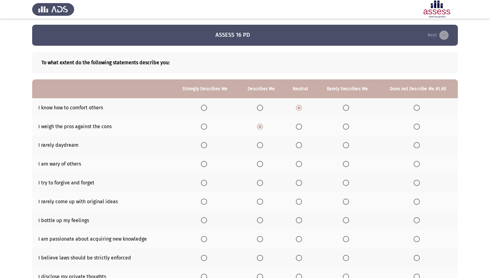
click at [349, 145] on input "Select an option" at bounding box center [346, 145] width 6 height 6
click at [302, 165] on span "Select an option" at bounding box center [299, 164] width 6 height 6
click at [302, 165] on input "Select an option" at bounding box center [299, 164] width 6 height 6
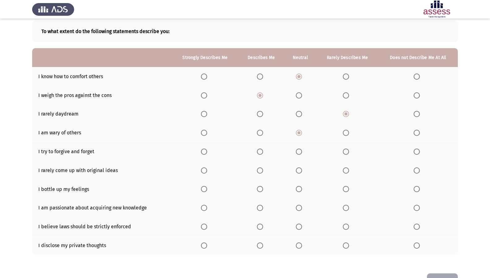
scroll to position [51, 0]
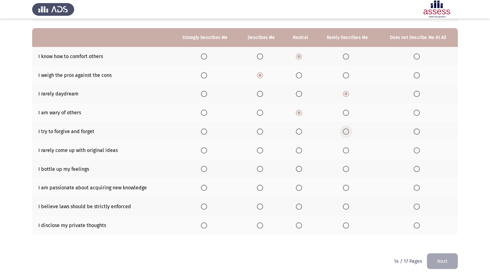
click at [347, 132] on span "Select an option" at bounding box center [346, 132] width 6 height 6
click at [347, 132] on input "Select an option" at bounding box center [346, 132] width 6 height 6
click at [295, 148] on th at bounding box center [301, 150] width 32 height 19
click at [300, 152] on span "Select an option" at bounding box center [299, 151] width 6 height 6
click at [300, 152] on input "Select an option" at bounding box center [299, 151] width 6 height 6
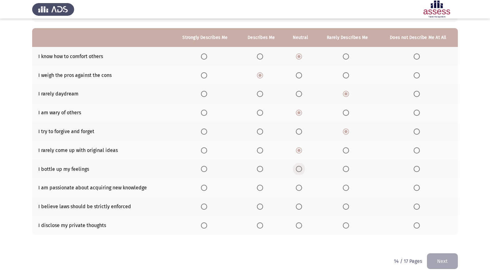
click at [298, 166] on span "Select an option" at bounding box center [299, 169] width 6 height 6
click at [298, 166] on input "Select an option" at bounding box center [299, 169] width 6 height 6
click at [202, 187] on span "Select an option" at bounding box center [204, 188] width 6 height 6
click at [202, 187] on input "Select an option" at bounding box center [204, 188] width 6 height 6
click at [298, 208] on span "Select an option" at bounding box center [299, 207] width 6 height 6
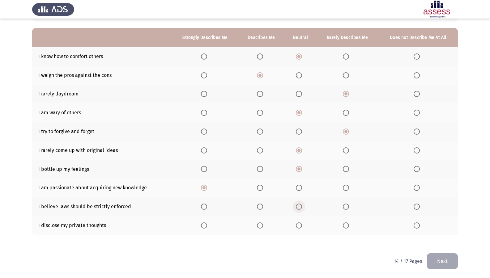
click at [298, 208] on input "Select an option" at bounding box center [299, 207] width 6 height 6
click at [304, 225] on label "Select an option" at bounding box center [300, 226] width 9 height 6
click at [302, 225] on input "Select an option" at bounding box center [299, 226] width 6 height 6
click at [448, 239] on button "Next" at bounding box center [442, 262] width 31 height 16
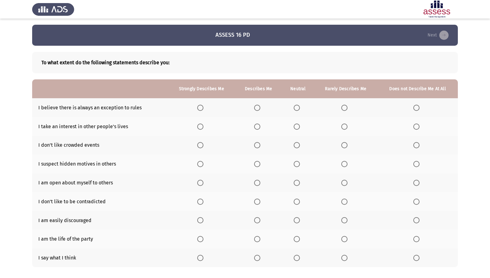
click at [255, 109] on span "Select an option" at bounding box center [257, 108] width 6 height 6
click at [255, 109] on input "Select an option" at bounding box center [257, 108] width 6 height 6
click at [260, 125] on span "Select an option" at bounding box center [257, 127] width 6 height 6
click at [260, 125] on input "Select an option" at bounding box center [257, 127] width 6 height 6
click at [300, 144] on span "Select an option" at bounding box center [297, 145] width 6 height 6
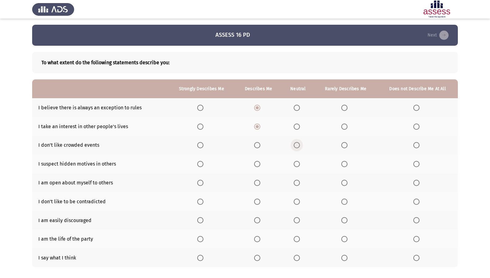
click at [300, 144] on input "Select an option" at bounding box center [297, 145] width 6 height 6
click at [346, 165] on span "Select an option" at bounding box center [344, 164] width 6 height 6
click at [346, 165] on input "Select an option" at bounding box center [344, 164] width 6 height 6
click at [258, 184] on span "Select an option" at bounding box center [257, 183] width 6 height 6
click at [258, 184] on input "Select an option" at bounding box center [257, 183] width 6 height 6
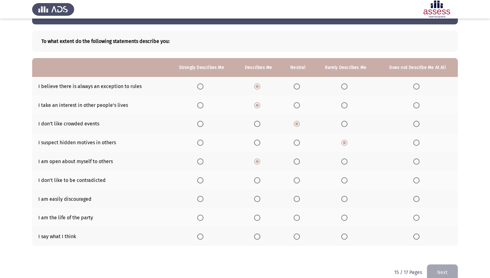
scroll to position [32, 0]
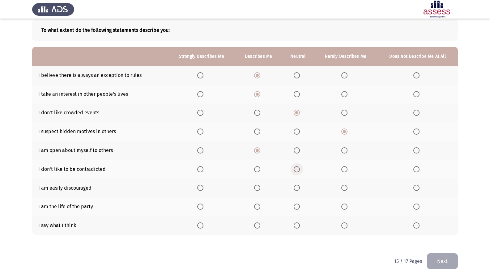
click at [294, 168] on span "Select an option" at bounding box center [297, 169] width 6 height 6
click at [294, 168] on input "Select an option" at bounding box center [297, 169] width 6 height 6
click at [343, 185] on span "Select an option" at bounding box center [344, 188] width 6 height 6
click at [343, 185] on input "Select an option" at bounding box center [344, 188] width 6 height 6
click at [296, 205] on span "Select an option" at bounding box center [297, 207] width 6 height 6
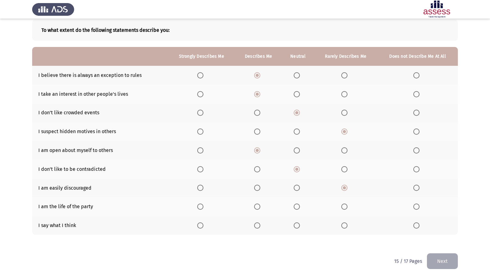
click at [296, 205] on input "Select an option" at bounding box center [297, 207] width 6 height 6
drag, startPoint x: 265, startPoint y: 225, endPoint x: 261, endPoint y: 226, distance: 4.4
click at [264, 225] on th at bounding box center [258, 225] width 47 height 19
click at [259, 226] on span "Select an option" at bounding box center [257, 226] width 6 height 6
click at [259, 226] on input "Select an option" at bounding box center [257, 226] width 6 height 6
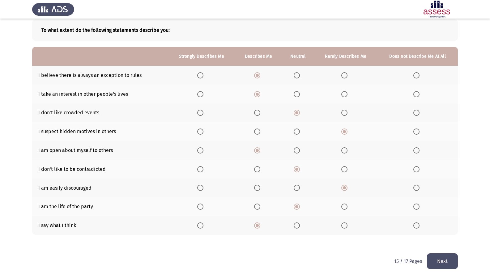
click at [443, 239] on button "Next" at bounding box center [442, 262] width 31 height 16
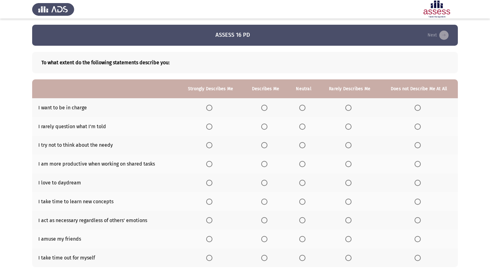
click at [348, 107] on span "Select an option" at bounding box center [349, 108] width 6 height 6
click at [348, 107] on input "Select an option" at bounding box center [349, 108] width 6 height 6
click at [307, 126] on label "Select an option" at bounding box center [303, 127] width 9 height 6
click at [306, 126] on input "Select an option" at bounding box center [302, 127] width 6 height 6
click at [347, 144] on span "Select an option" at bounding box center [349, 145] width 6 height 6
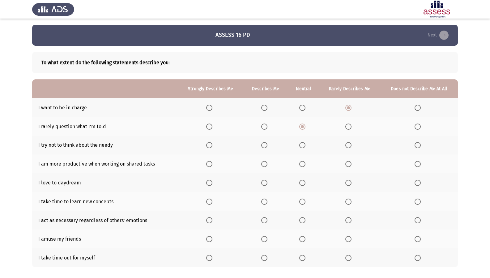
click at [347, 144] on input "Select an option" at bounding box center [349, 145] width 6 height 6
click at [268, 165] on span "Select an option" at bounding box center [264, 164] width 6 height 6
click at [268, 165] on input "Select an option" at bounding box center [264, 164] width 6 height 6
click at [265, 184] on span "Select an option" at bounding box center [264, 183] width 6 height 6
click at [265, 184] on input "Select an option" at bounding box center [264, 183] width 6 height 6
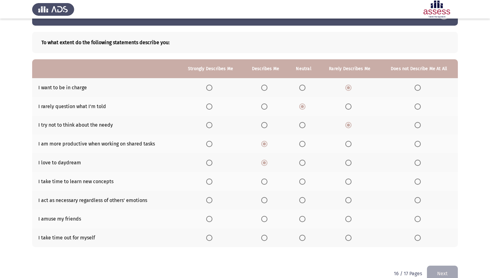
scroll to position [31, 0]
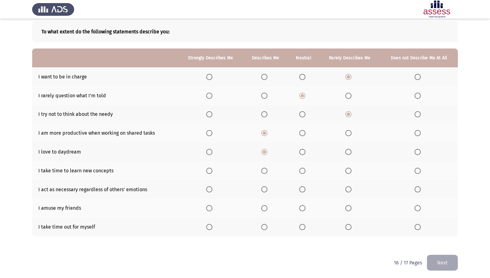
click at [266, 171] on span "Select an option" at bounding box center [264, 171] width 6 height 6
click at [266, 171] on input "Select an option" at bounding box center [264, 171] width 6 height 6
click at [267, 190] on span "Select an option" at bounding box center [264, 190] width 6 height 6
click at [267, 190] on input "Select an option" at bounding box center [264, 190] width 6 height 6
click at [302, 210] on span "Select an option" at bounding box center [302, 208] width 6 height 6
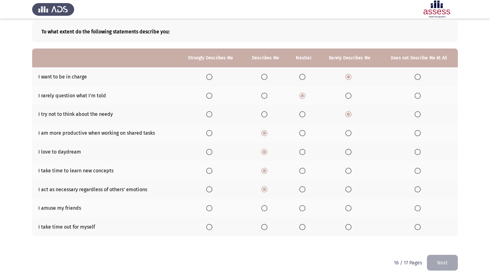
click at [302, 210] on input "Select an option" at bounding box center [302, 208] width 6 height 6
click at [306, 221] on th at bounding box center [303, 227] width 31 height 19
click at [305, 222] on th at bounding box center [303, 227] width 31 height 19
click at [303, 225] on span "Select an option" at bounding box center [302, 227] width 6 height 6
click at [303, 225] on input "Select an option" at bounding box center [302, 227] width 6 height 6
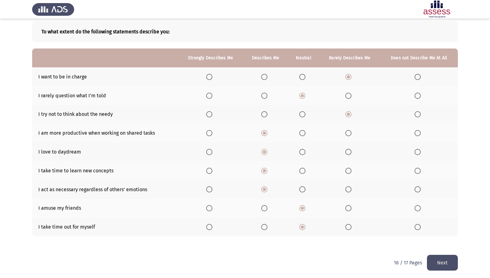
click at [445, 239] on button "Next" at bounding box center [442, 263] width 31 height 16
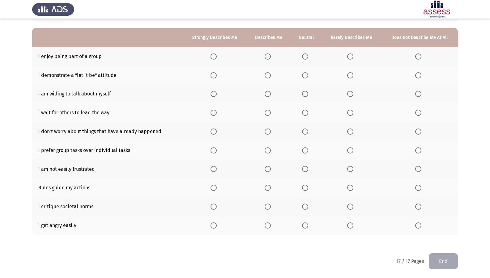
scroll to position [20, 0]
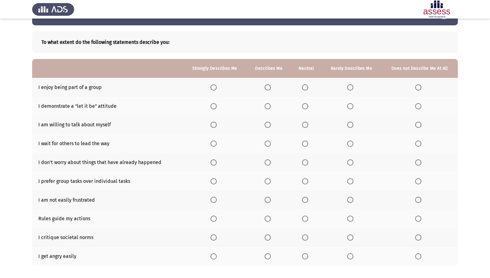
click at [213, 89] on span "Select an option" at bounding box center [214, 87] width 6 height 6
click at [213, 89] on input "Select an option" at bounding box center [214, 87] width 6 height 6
click at [270, 106] on span "Select an option" at bounding box center [268, 106] width 6 height 6
click at [270, 106] on input "Select an option" at bounding box center [268, 106] width 6 height 6
click at [306, 127] on span "Select an option" at bounding box center [305, 125] width 6 height 6
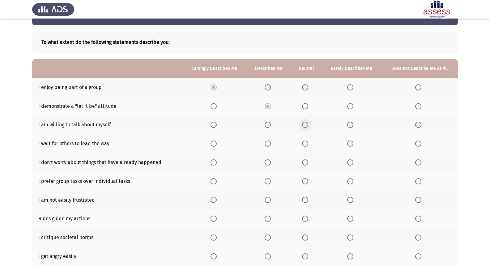
click at [306, 127] on input "Select an option" at bounding box center [305, 125] width 6 height 6
click at [309, 143] on label "Select an option" at bounding box center [306, 144] width 9 height 6
click at [308, 143] on input "Select an option" at bounding box center [305, 144] width 6 height 6
click at [264, 162] on th at bounding box center [269, 162] width 44 height 19
click at [267, 162] on span "Select an option" at bounding box center [268, 163] width 6 height 6
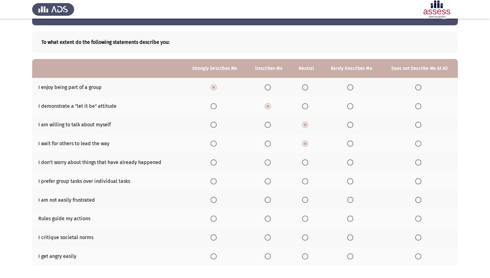
click at [267, 162] on input "Select an option" at bounding box center [268, 163] width 6 height 6
click at [270, 182] on span "Select an option" at bounding box center [268, 181] width 6 height 6
click at [270, 182] on input "Select an option" at bounding box center [268, 181] width 6 height 6
click at [270, 200] on span "Select an option" at bounding box center [268, 200] width 6 height 6
click at [270, 200] on input "Select an option" at bounding box center [268, 200] width 6 height 6
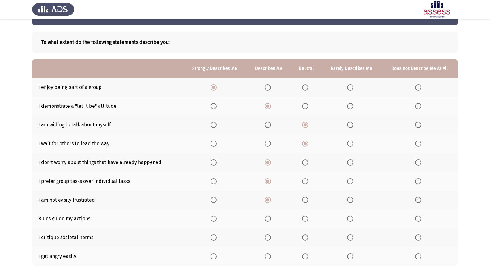
scroll to position [51, 0]
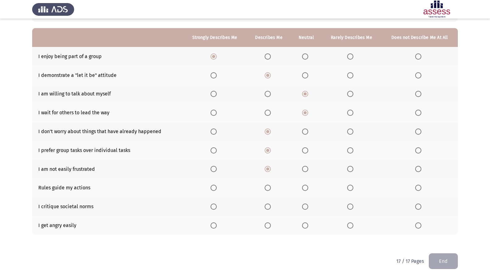
click at [306, 187] on span "Select an option" at bounding box center [305, 188] width 6 height 6
click at [306, 187] on input "Select an option" at bounding box center [305, 188] width 6 height 6
click at [304, 204] on span "Select an option" at bounding box center [305, 207] width 6 height 6
click at [304, 204] on input "Select an option" at bounding box center [305, 207] width 6 height 6
click at [416, 227] on span "Select an option" at bounding box center [418, 226] width 6 height 6
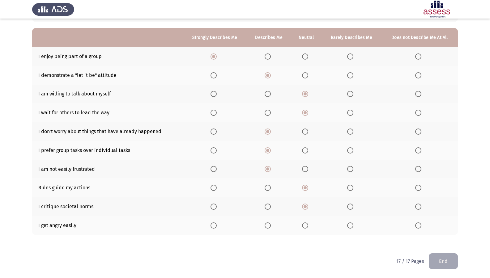
click at [416, 227] on input "Select an option" at bounding box center [418, 226] width 6 height 6
click at [438, 239] on button "End" at bounding box center [443, 262] width 29 height 16
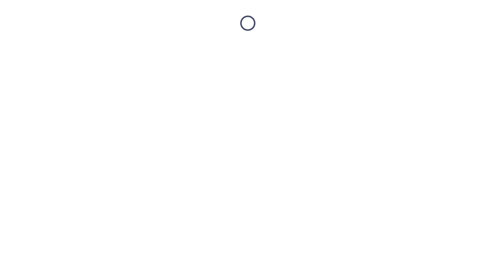
scroll to position [0, 0]
